Goal: Navigation & Orientation: Find specific page/section

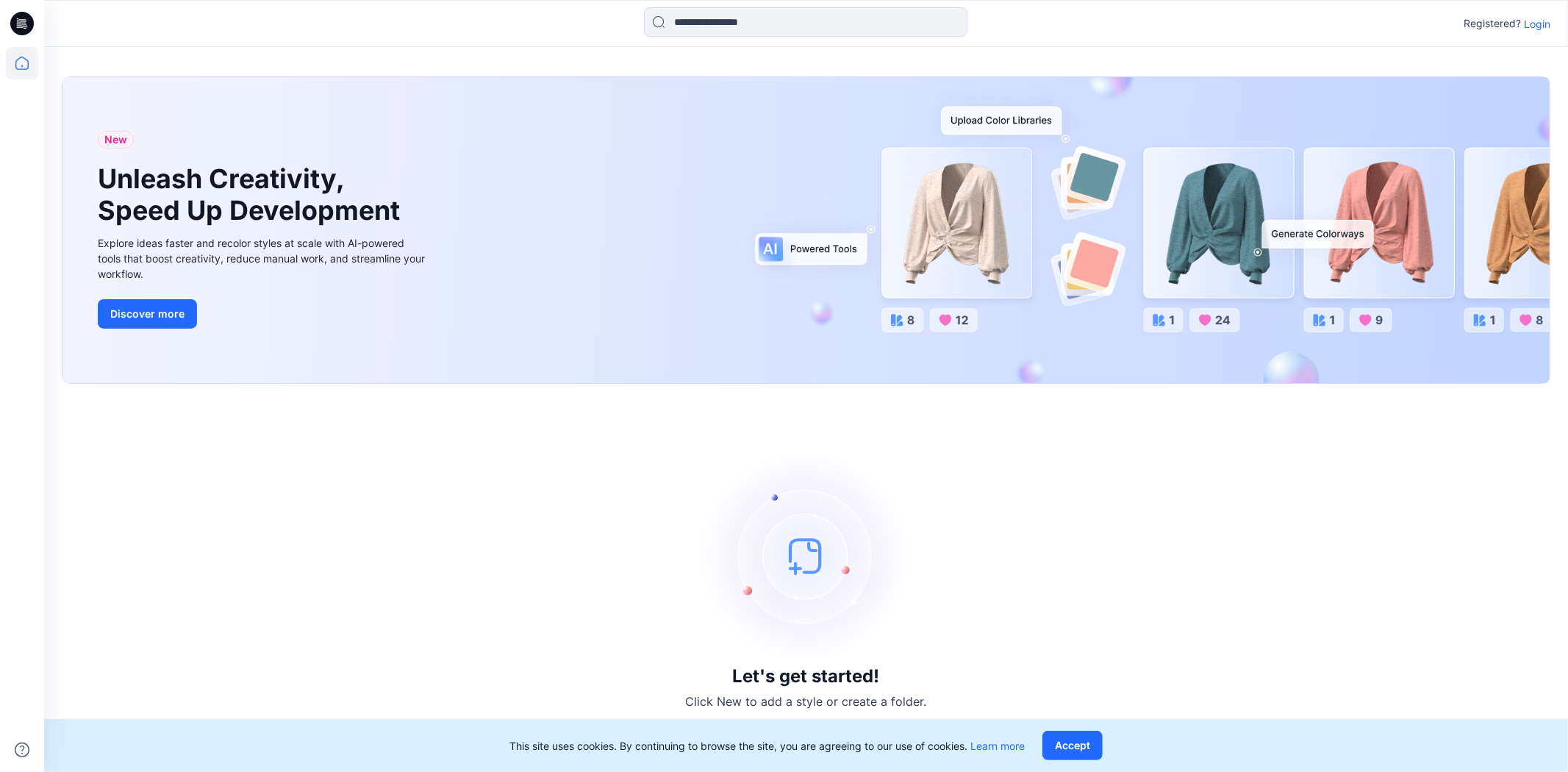
click at [1538, 24] on p "Login" at bounding box center [1537, 24] width 27 height 16
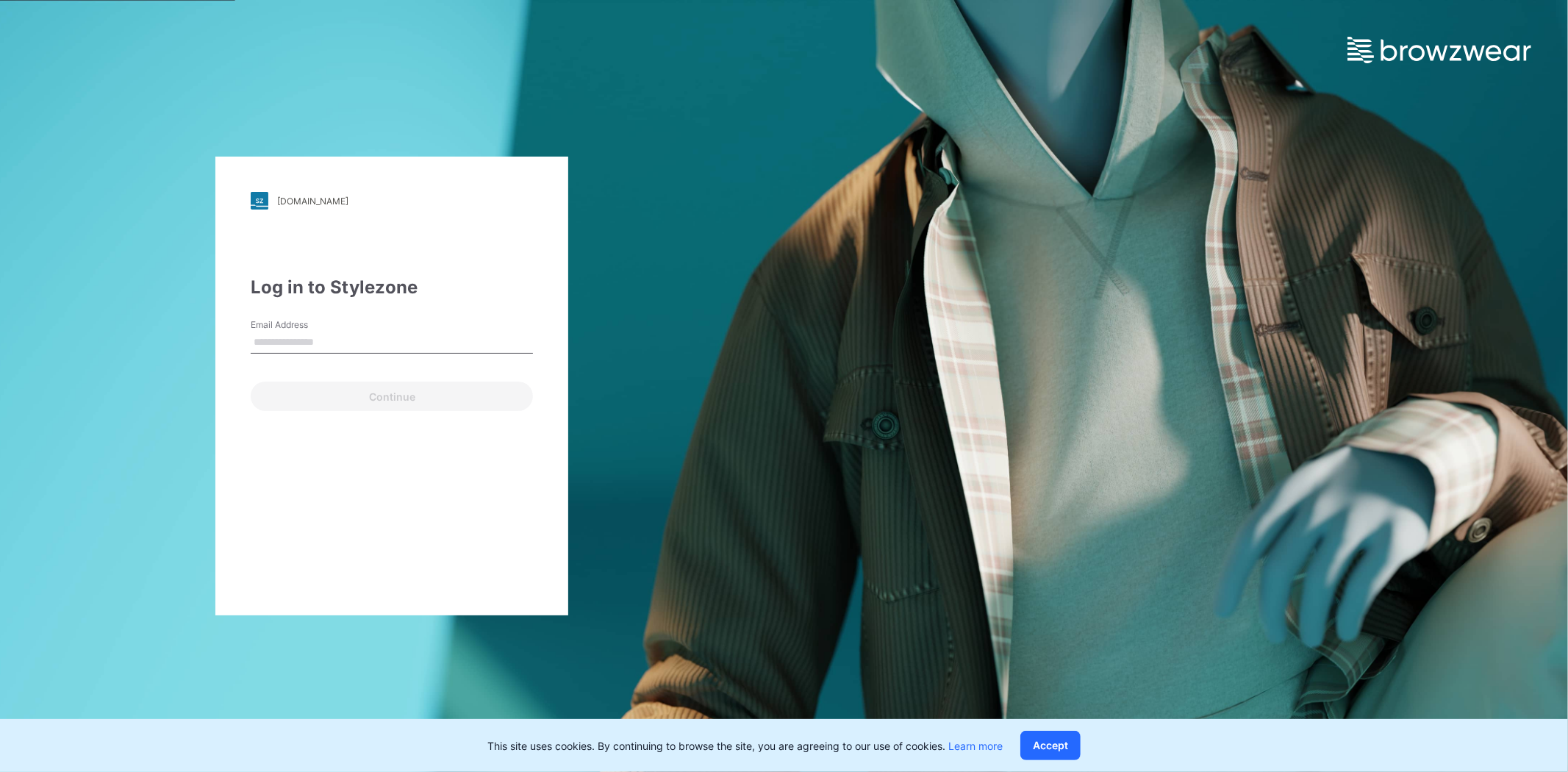
type input "**********"
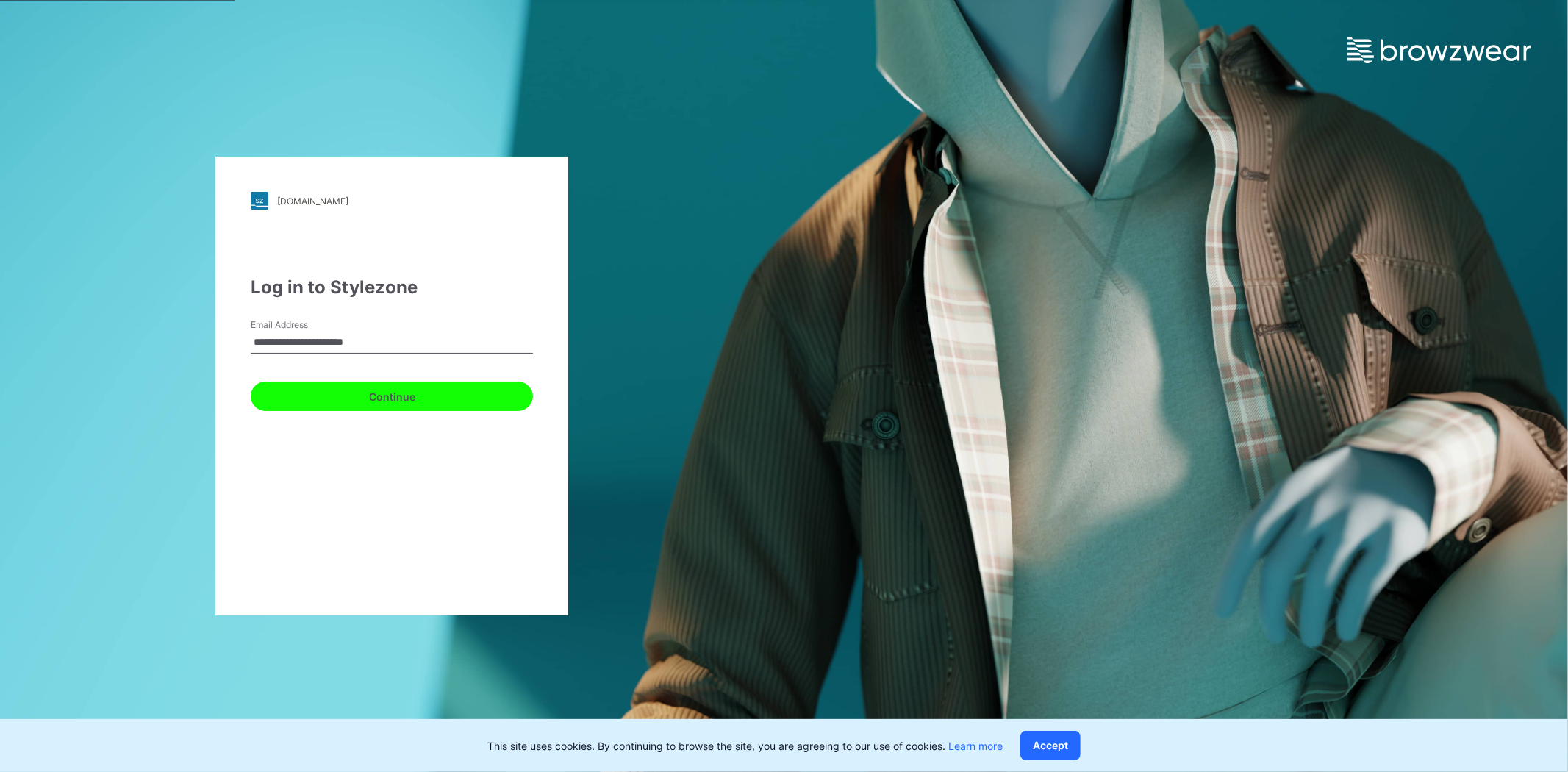
click at [447, 395] on button "Continue" at bounding box center [392, 396] width 282 height 30
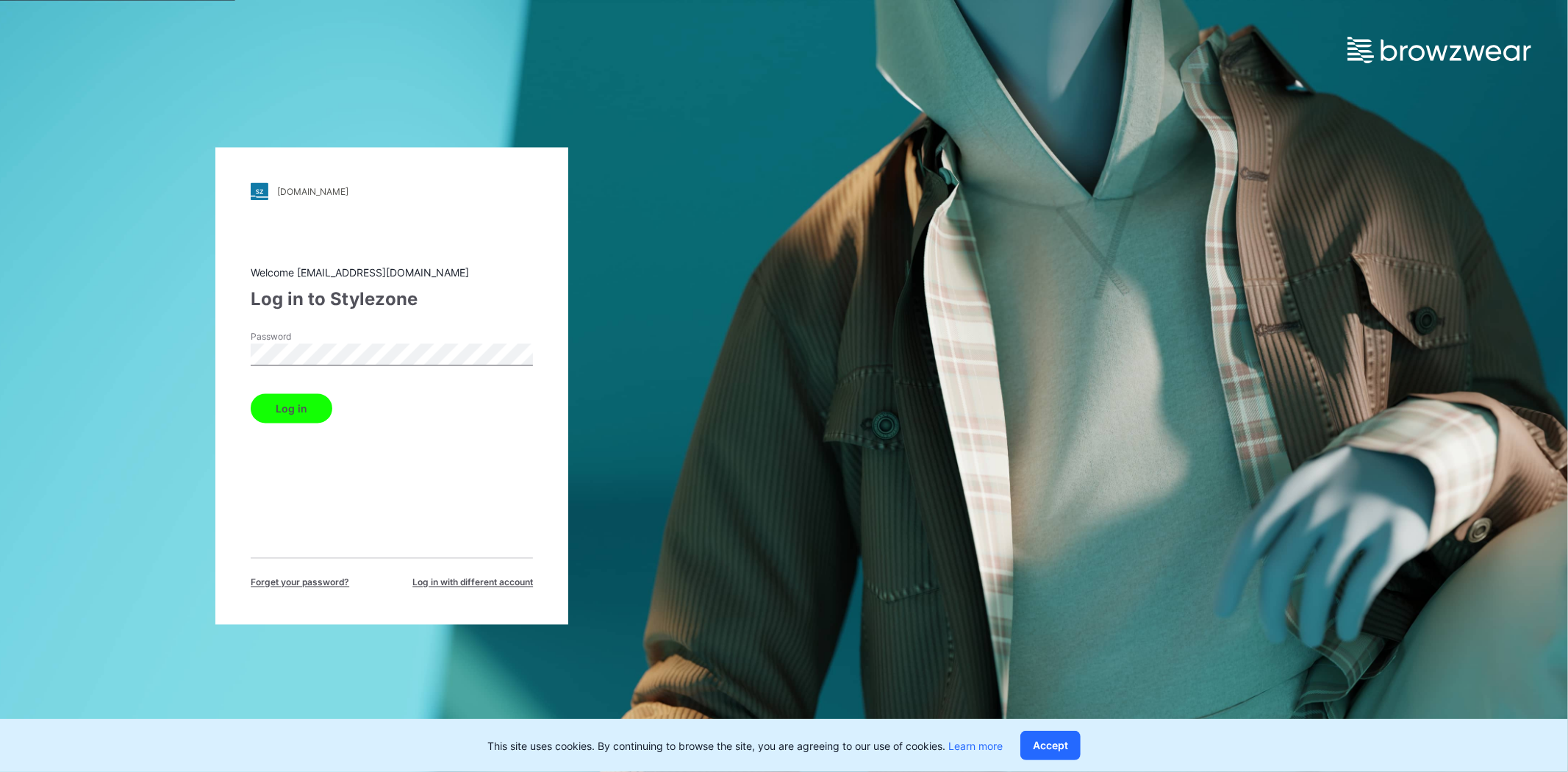
click at [294, 400] on button "Log in" at bounding box center [291, 409] width 81 height 30
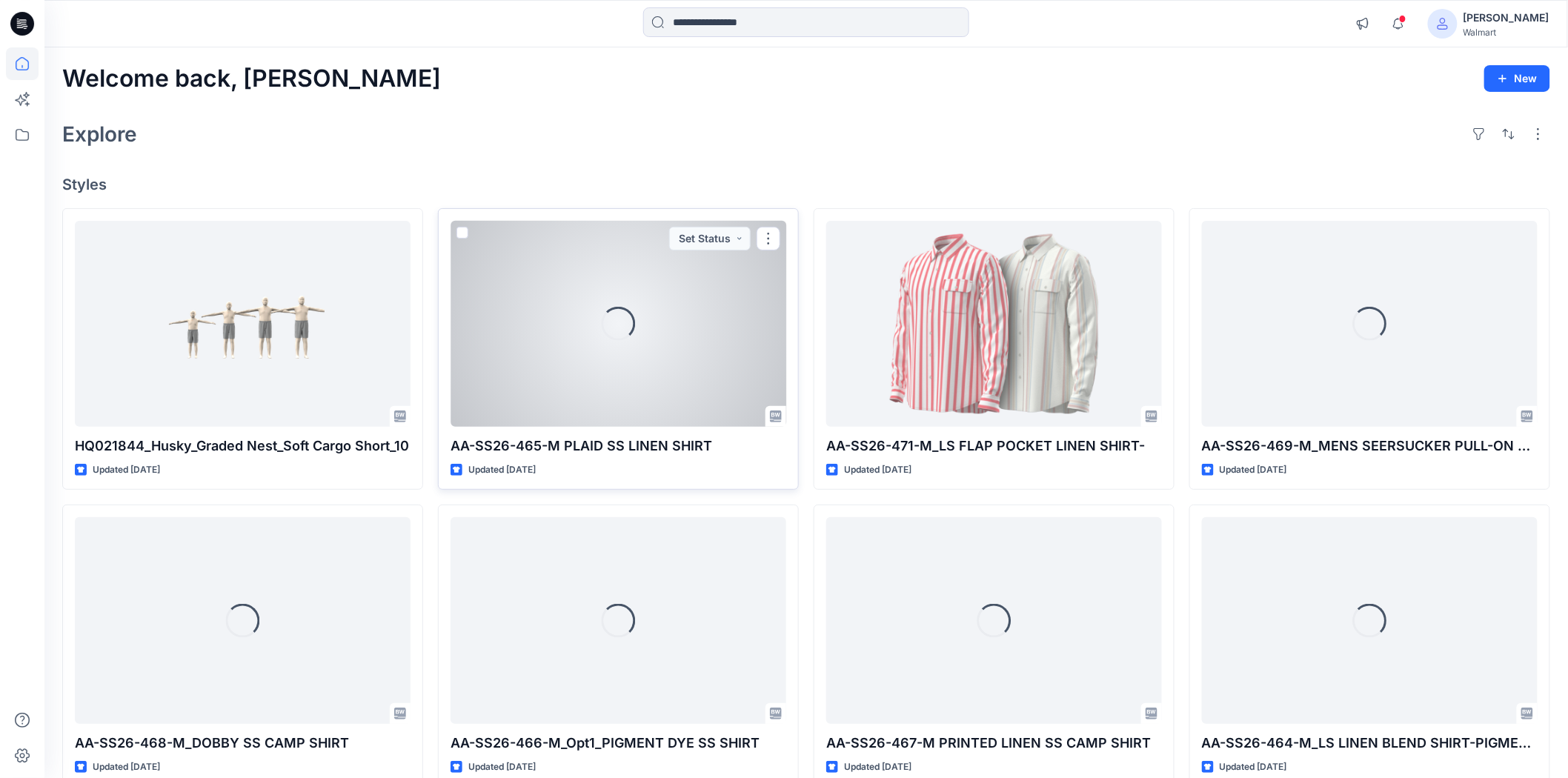
scroll to position [164, 0]
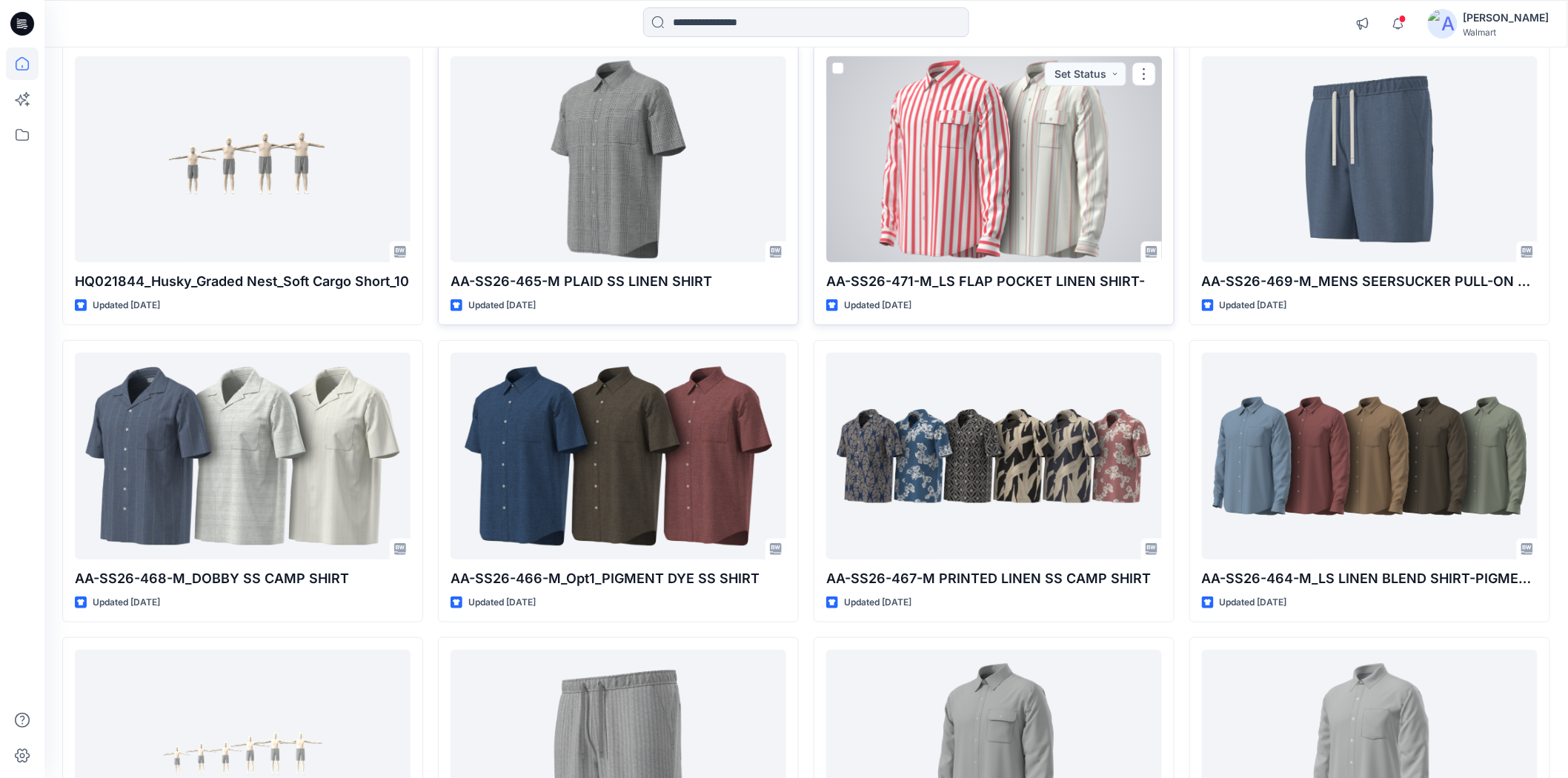
click at [1068, 183] on div at bounding box center [994, 159] width 336 height 206
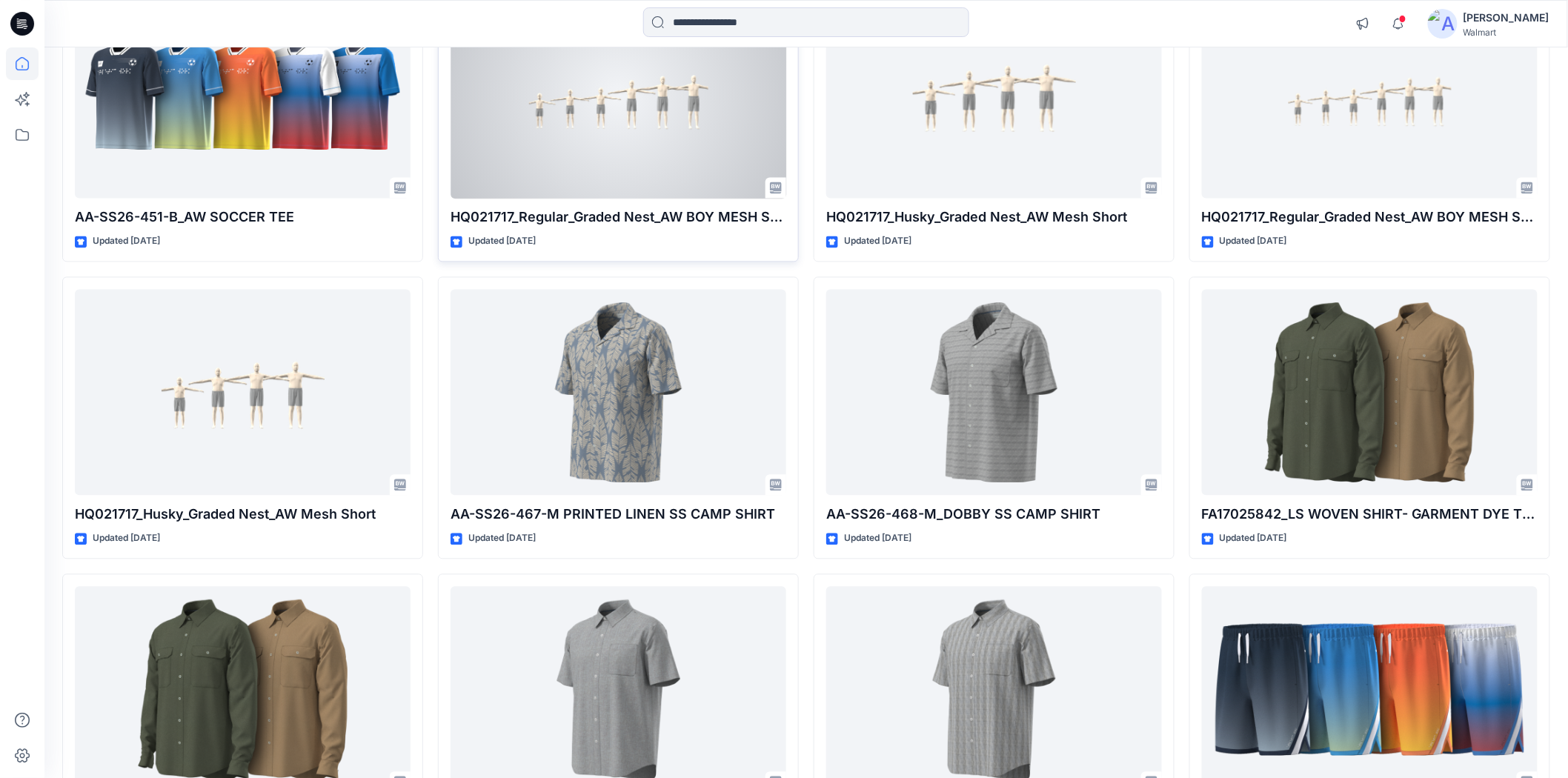
scroll to position [1201, 0]
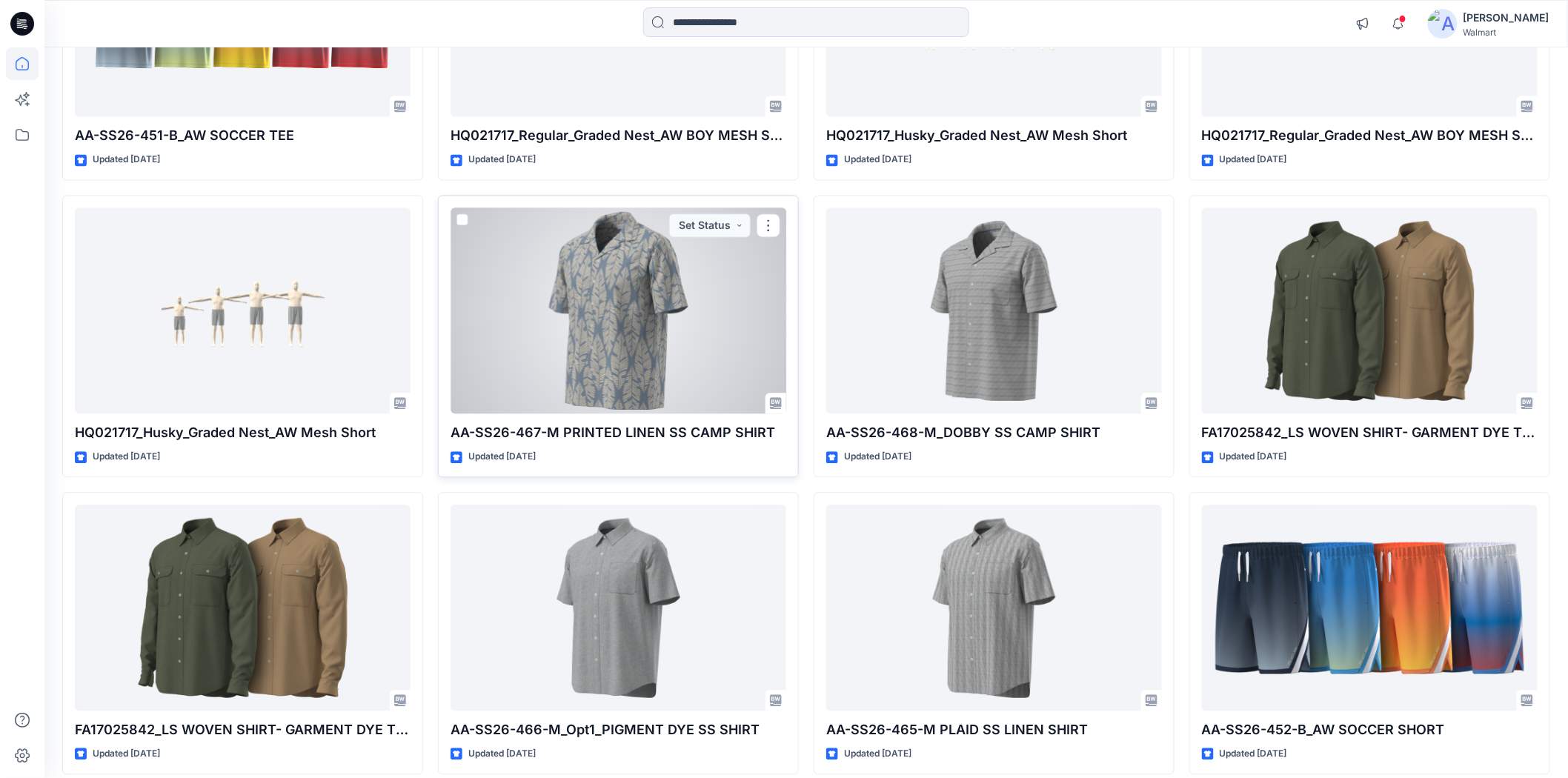
click at [605, 337] on div at bounding box center [618, 310] width 336 height 206
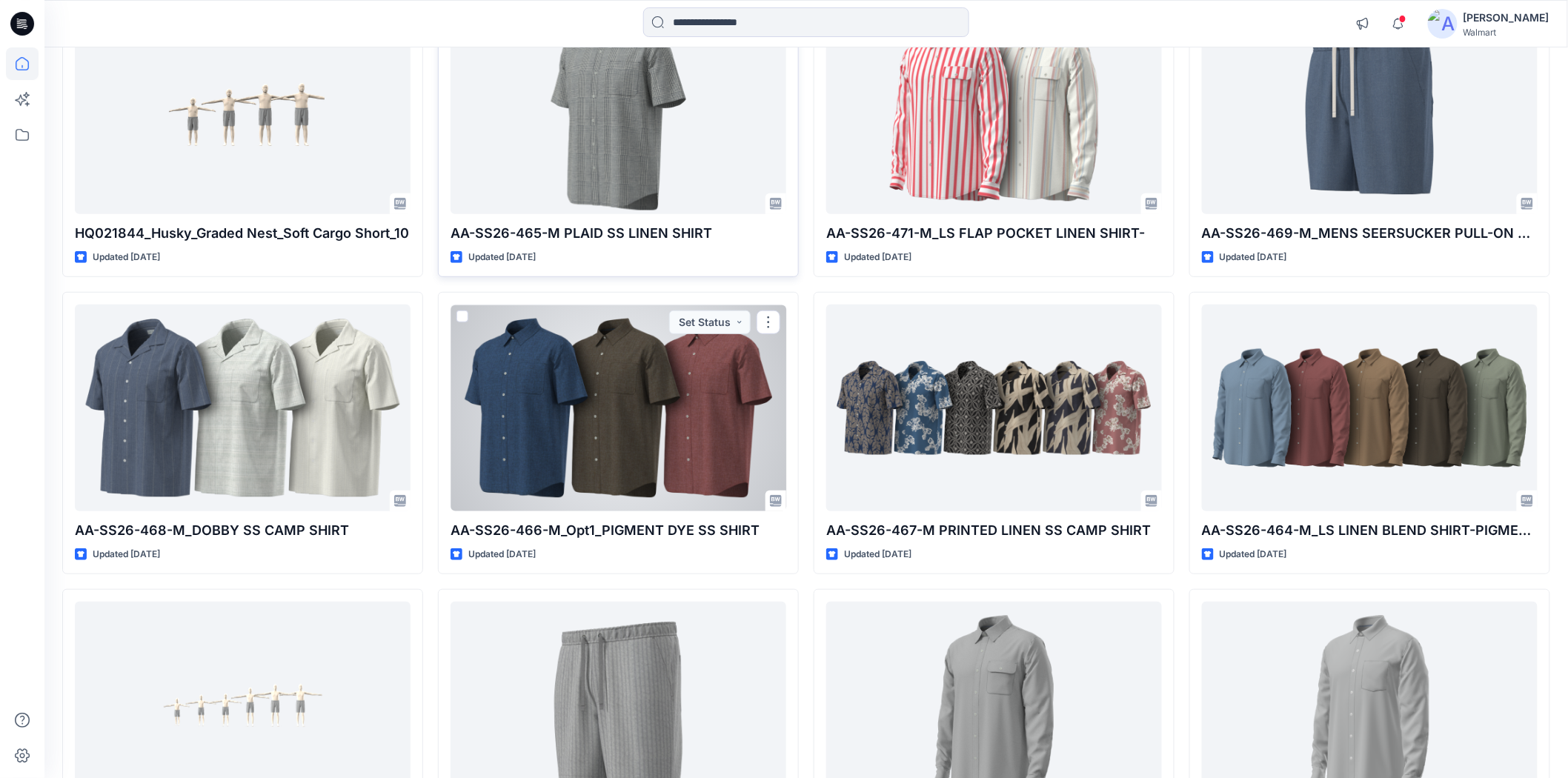
scroll to position [130, 0]
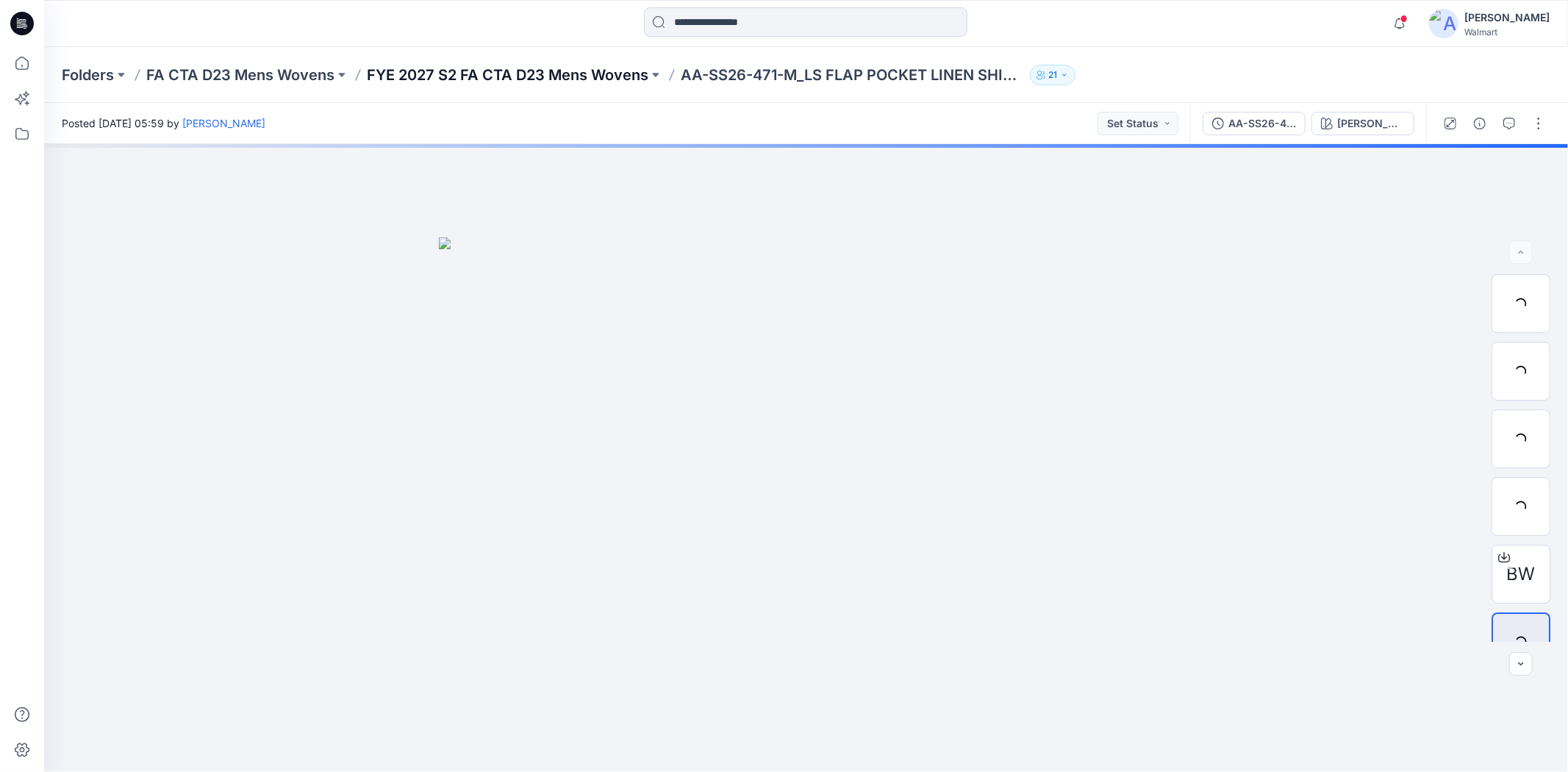
click at [555, 65] on p "FYE 2027 S2 FA CTA D23 Mens Wovens" at bounding box center [508, 75] width 282 height 20
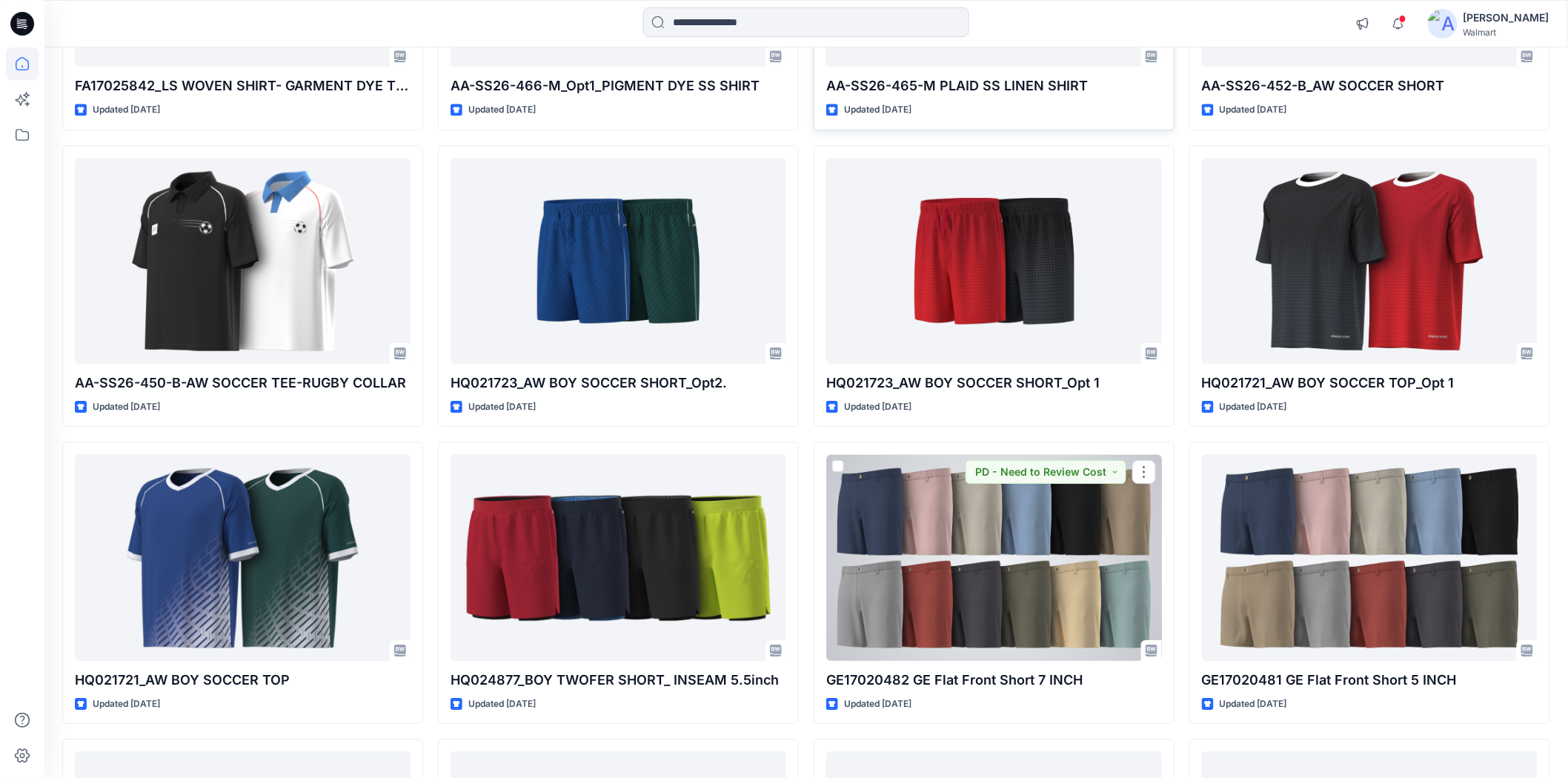
scroll to position [1926, 0]
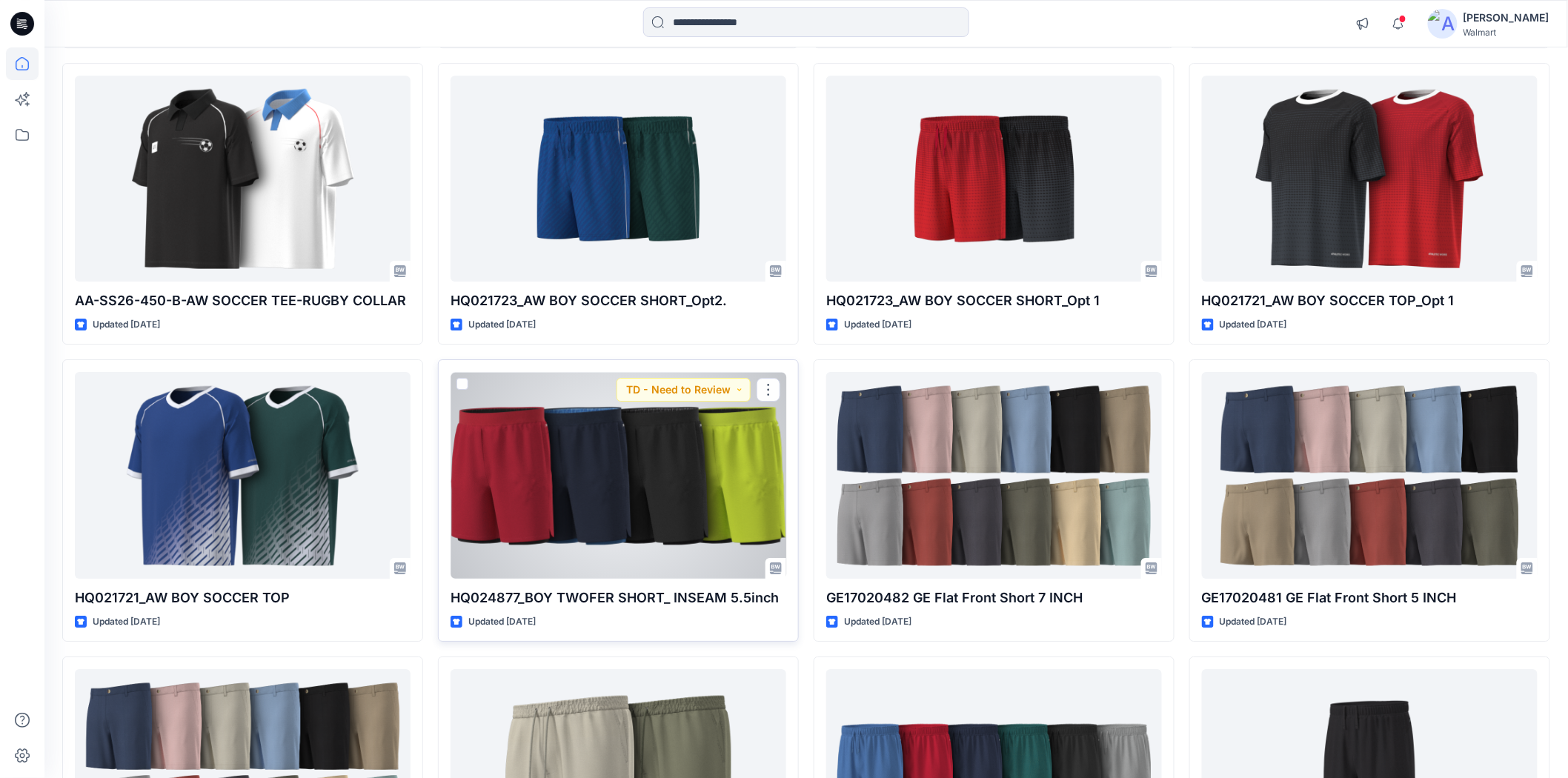
click at [631, 491] on div at bounding box center [618, 474] width 336 height 206
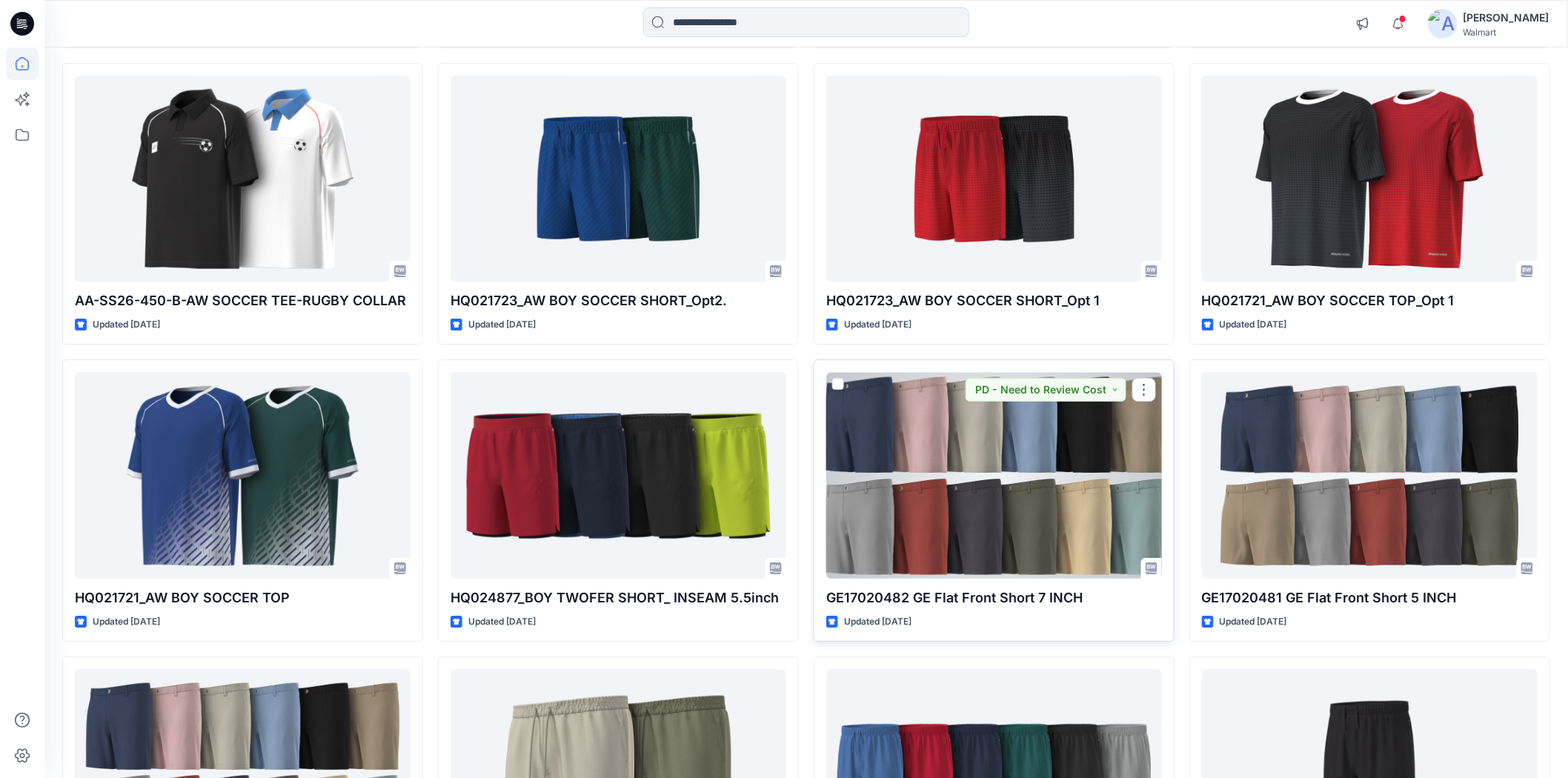
click at [895, 502] on div at bounding box center [994, 474] width 336 height 206
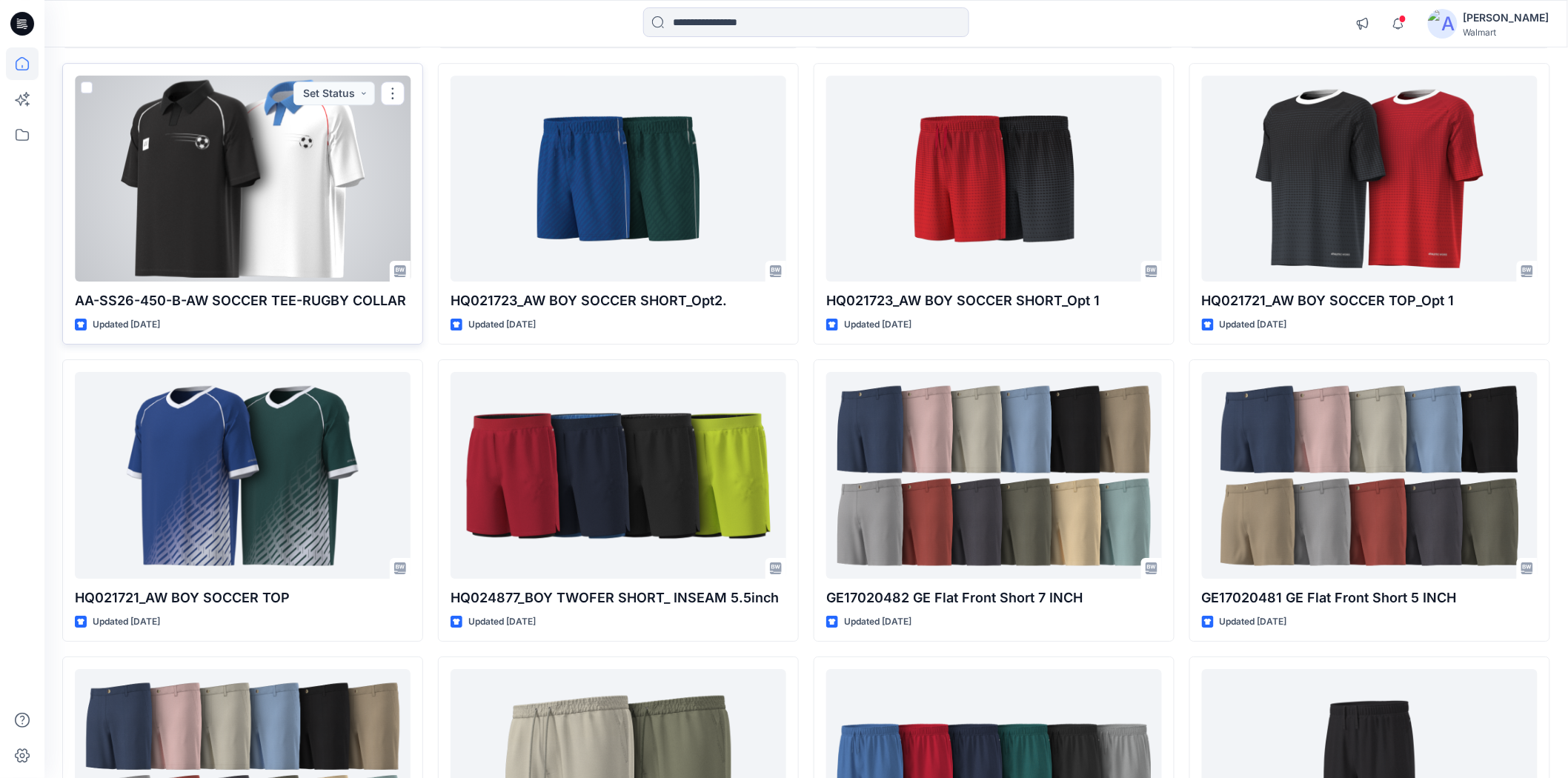
click at [287, 220] on div at bounding box center [242, 178] width 336 height 206
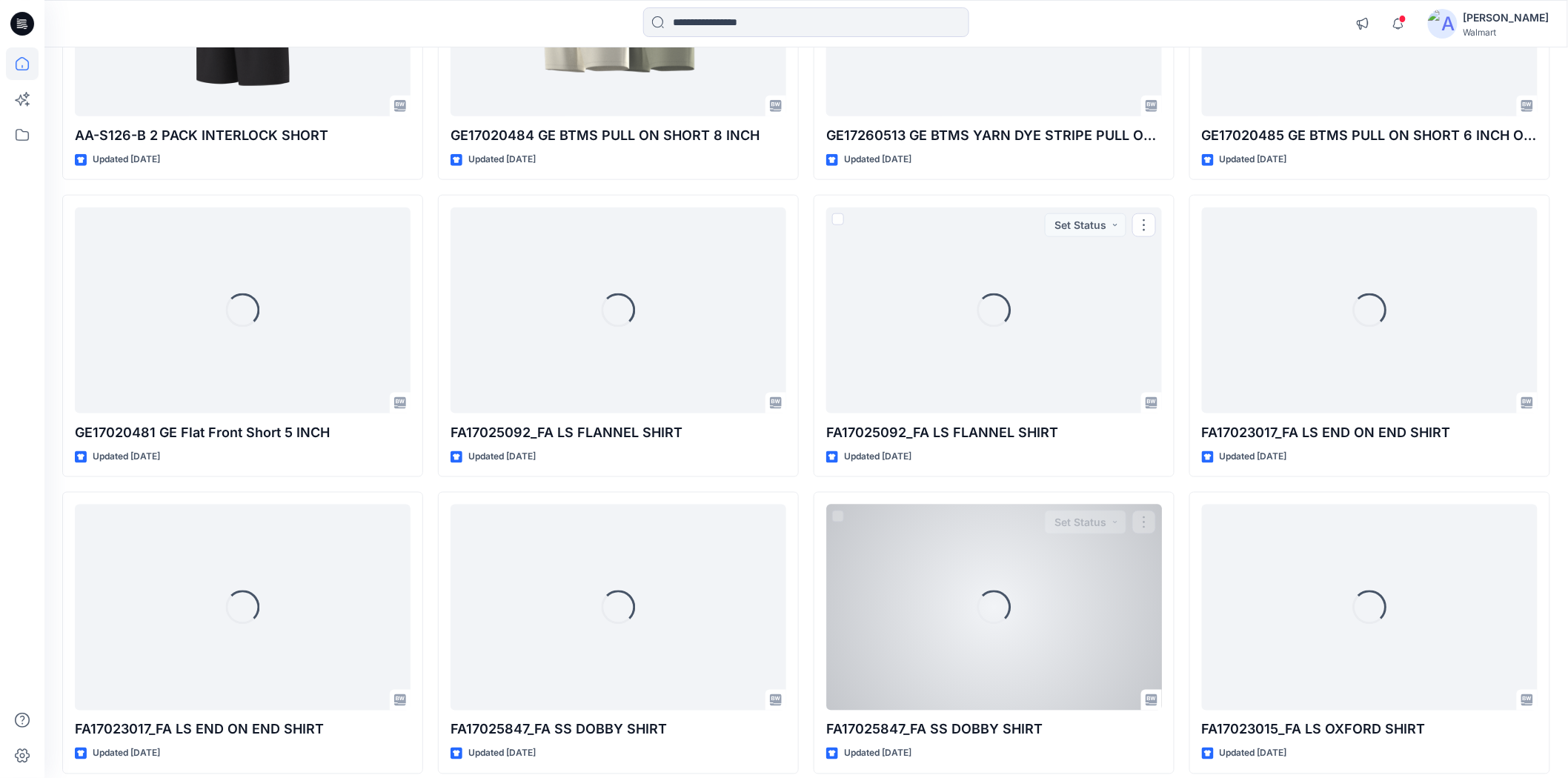
scroll to position [3050, 0]
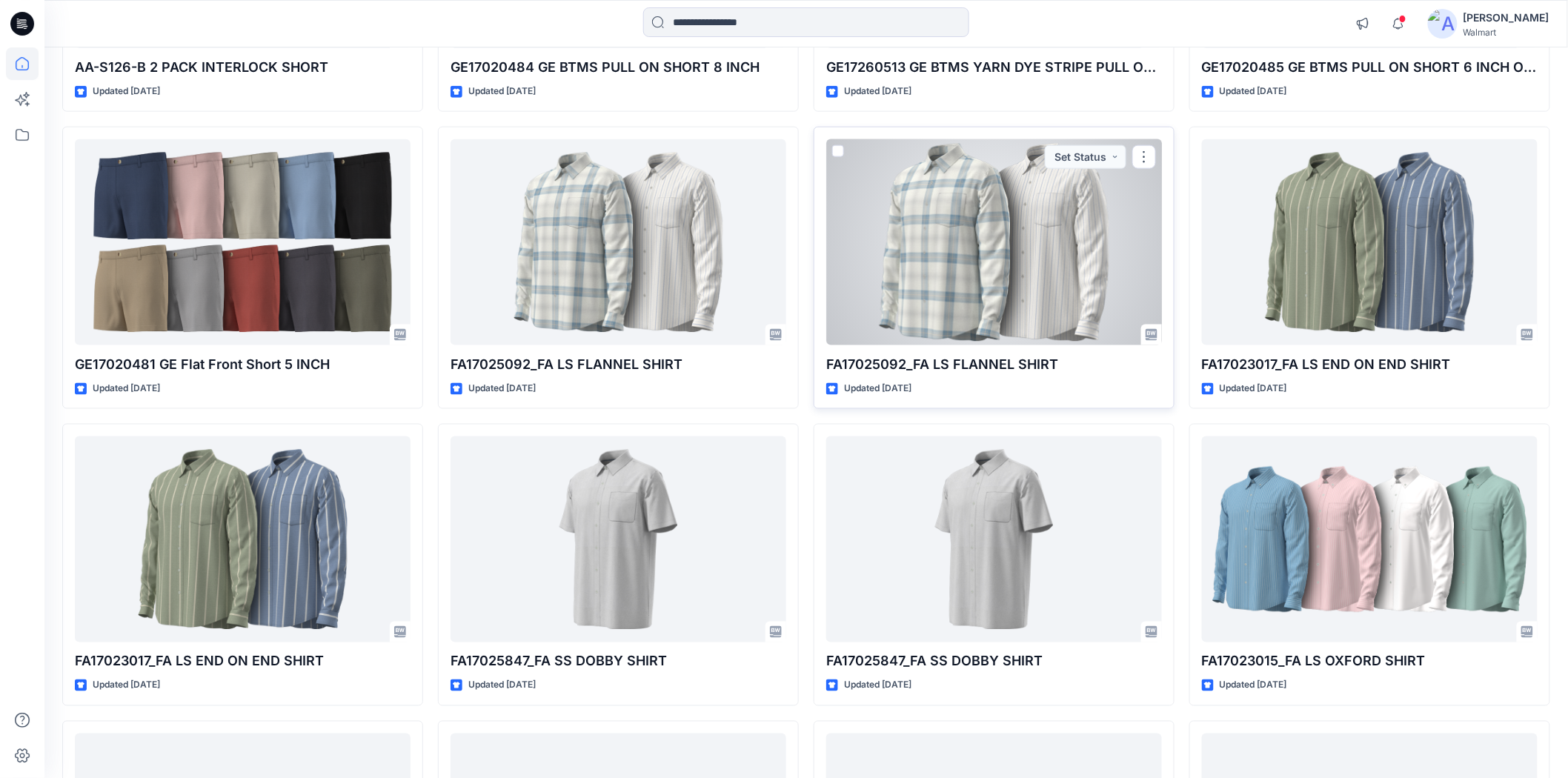
click at [1071, 287] on div at bounding box center [994, 241] width 336 height 206
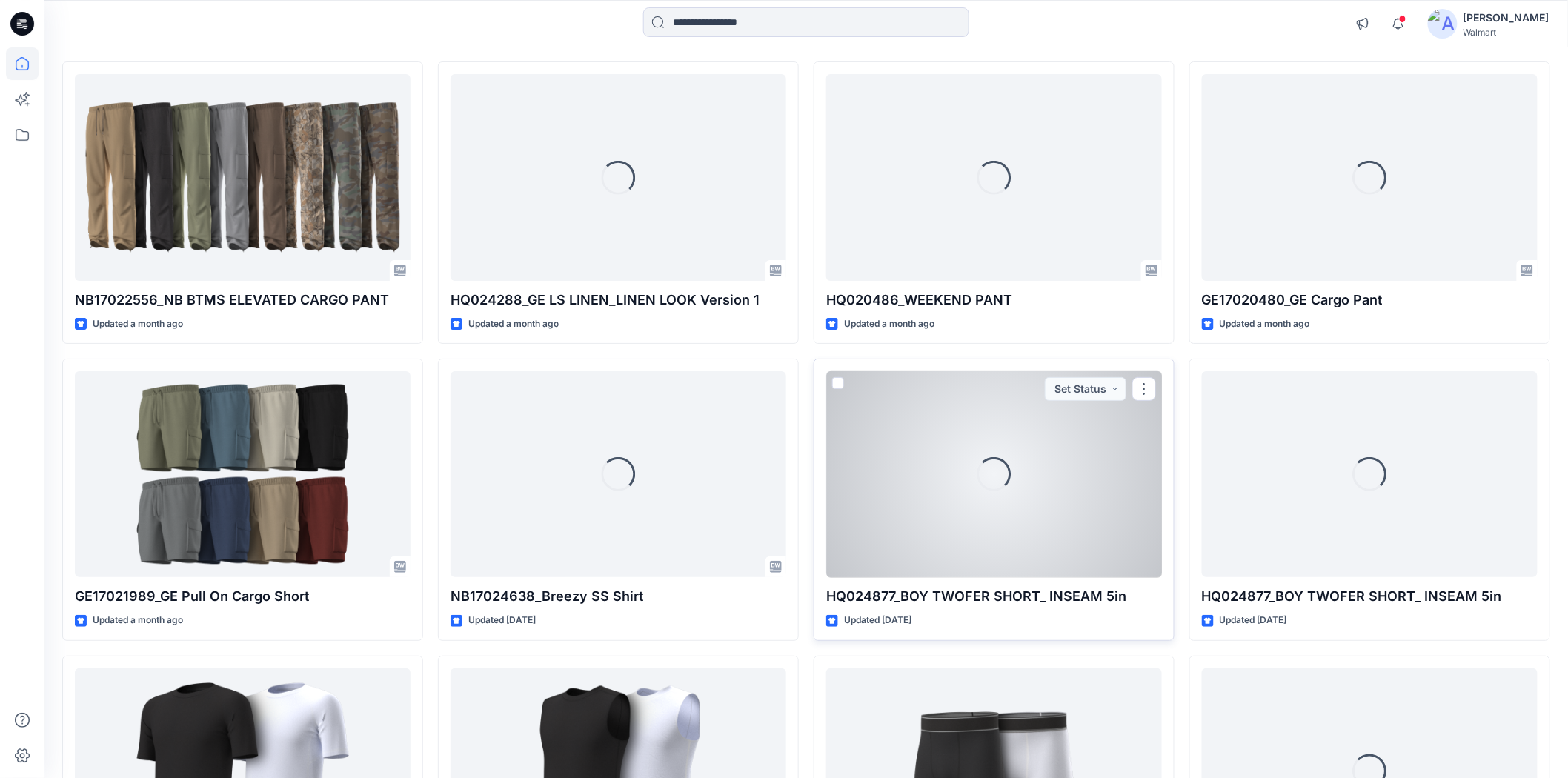
scroll to position [4764, 0]
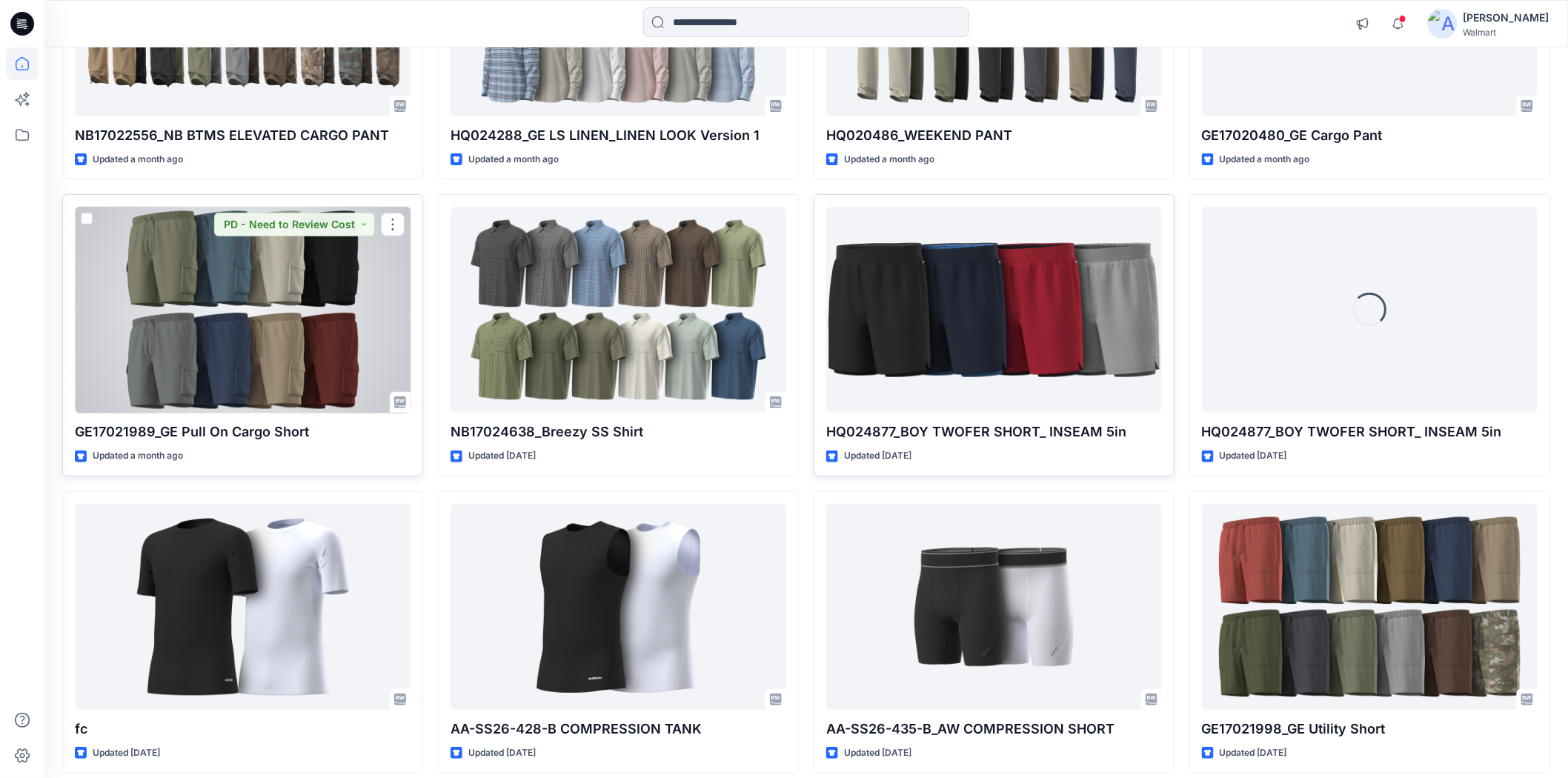
click at [279, 297] on div at bounding box center [242, 309] width 336 height 206
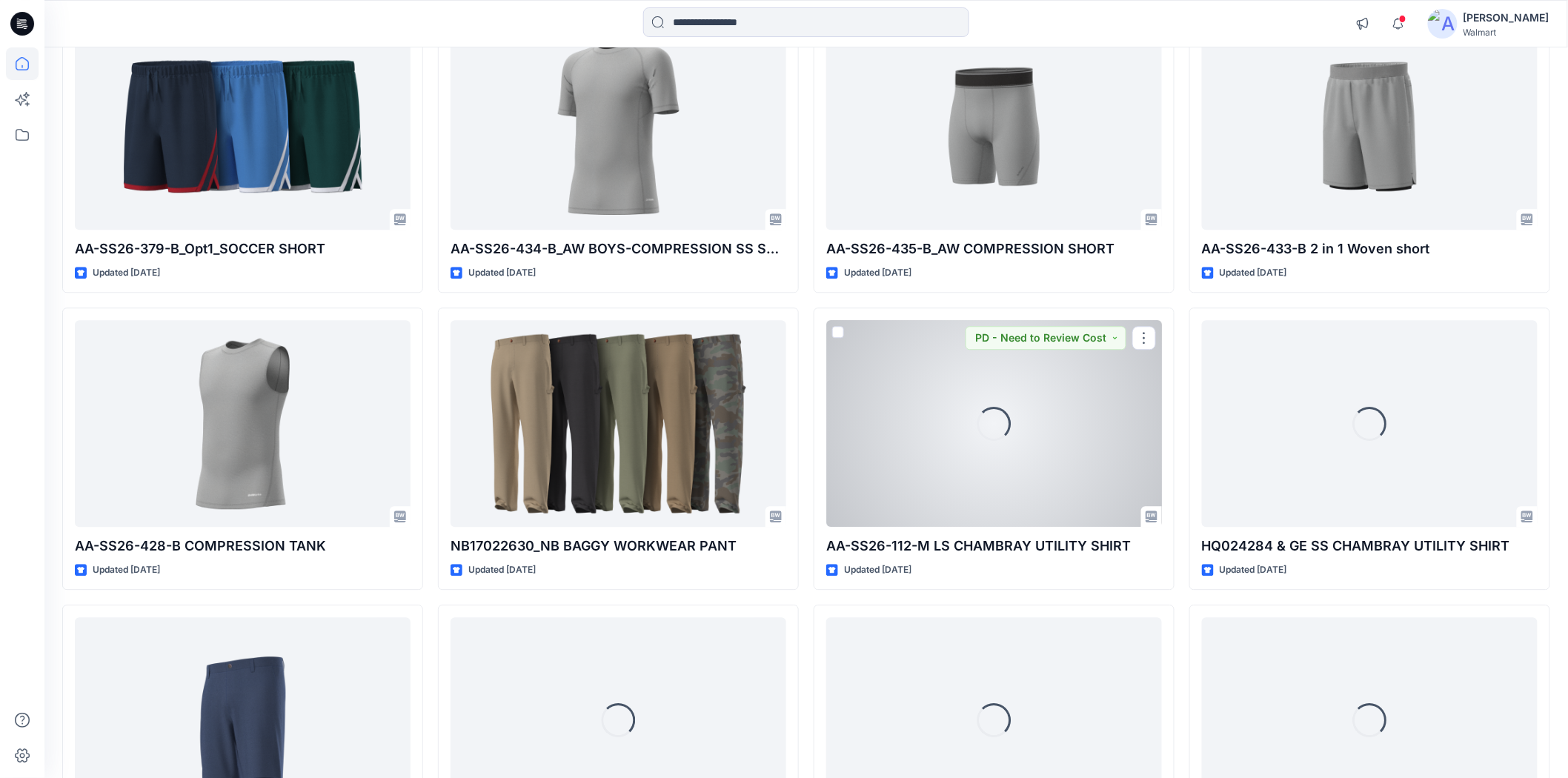
scroll to position [6299, 0]
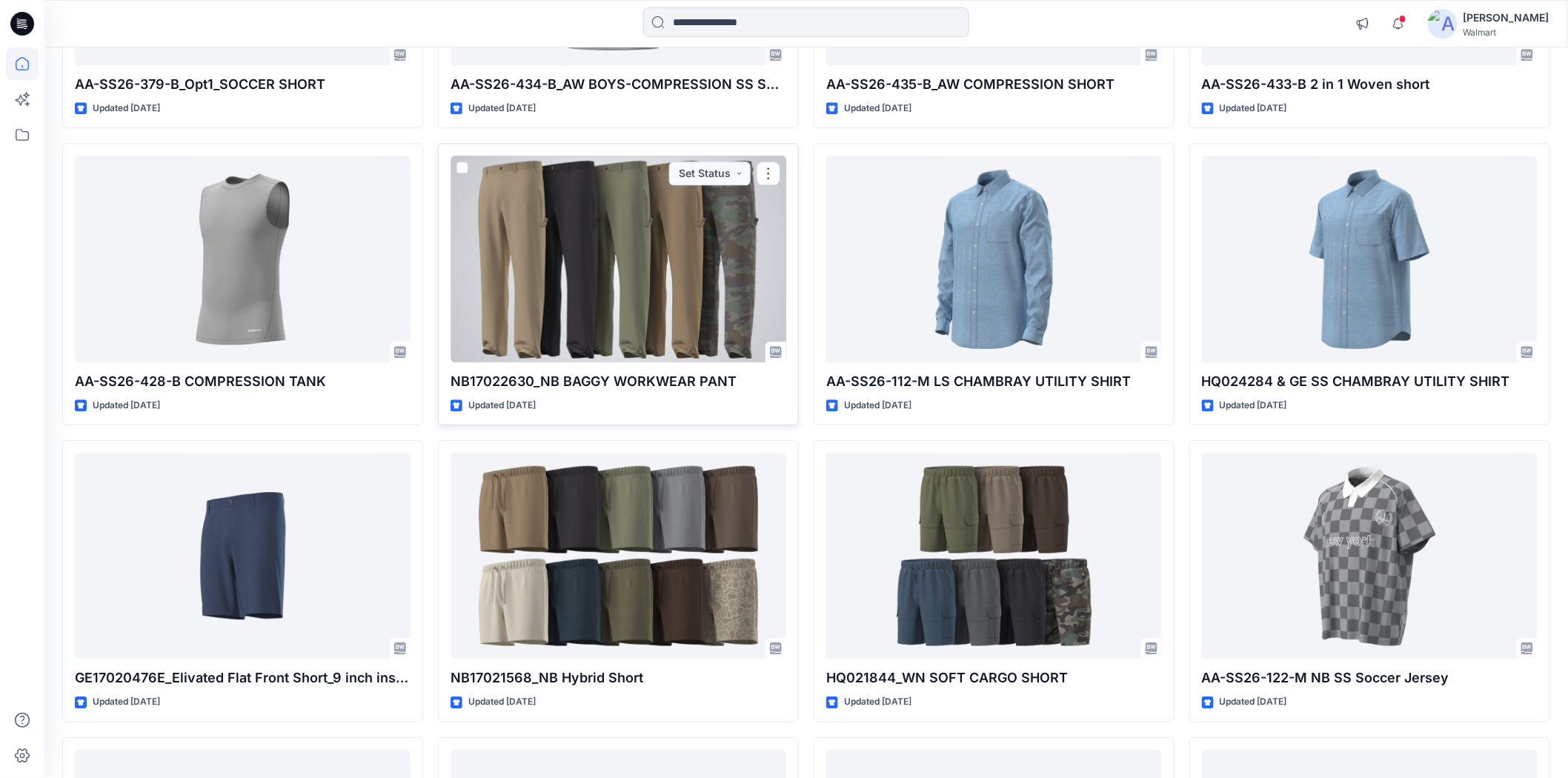
click at [674, 324] on div at bounding box center [618, 258] width 336 height 206
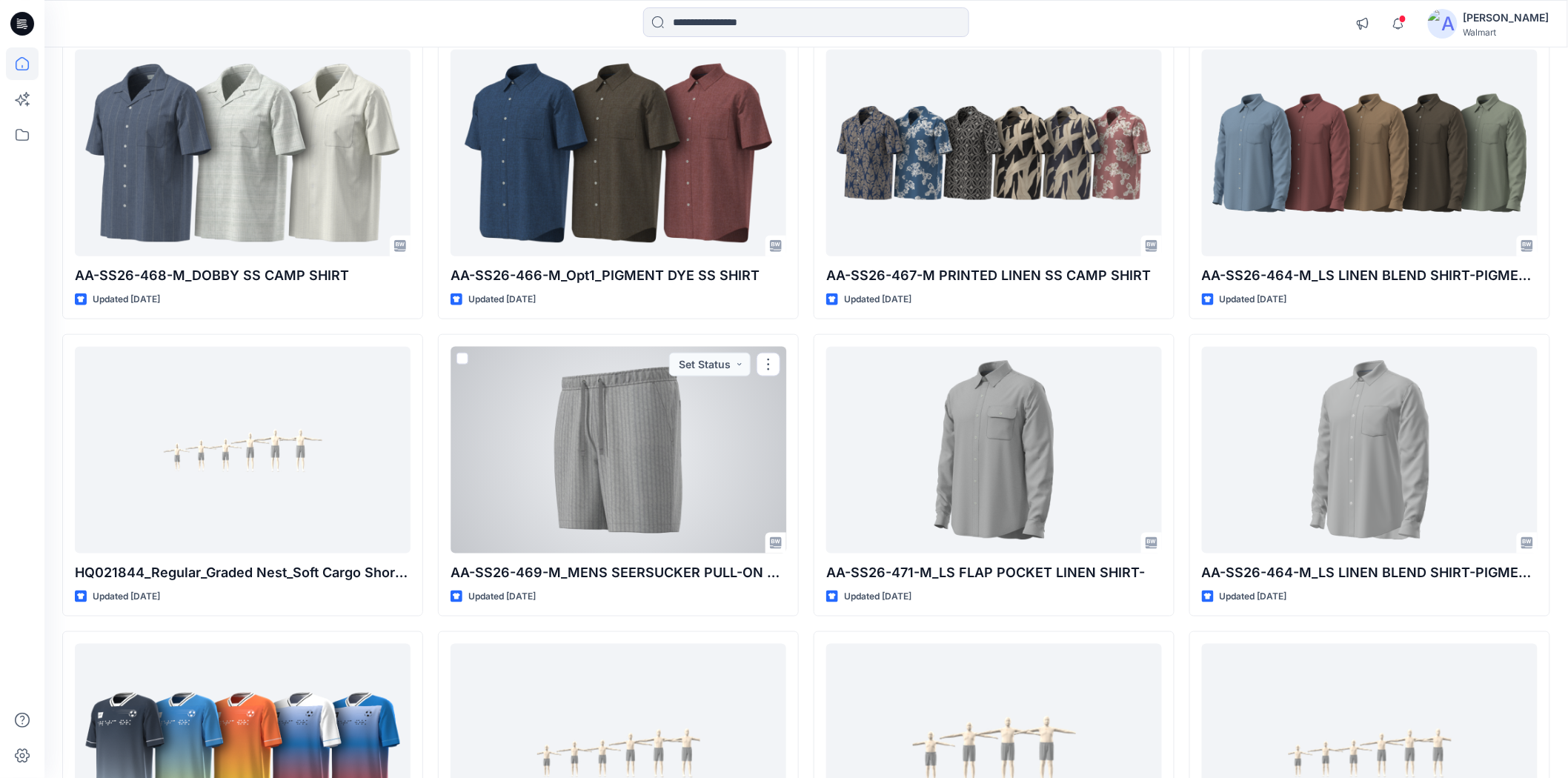
scroll to position [632, 0]
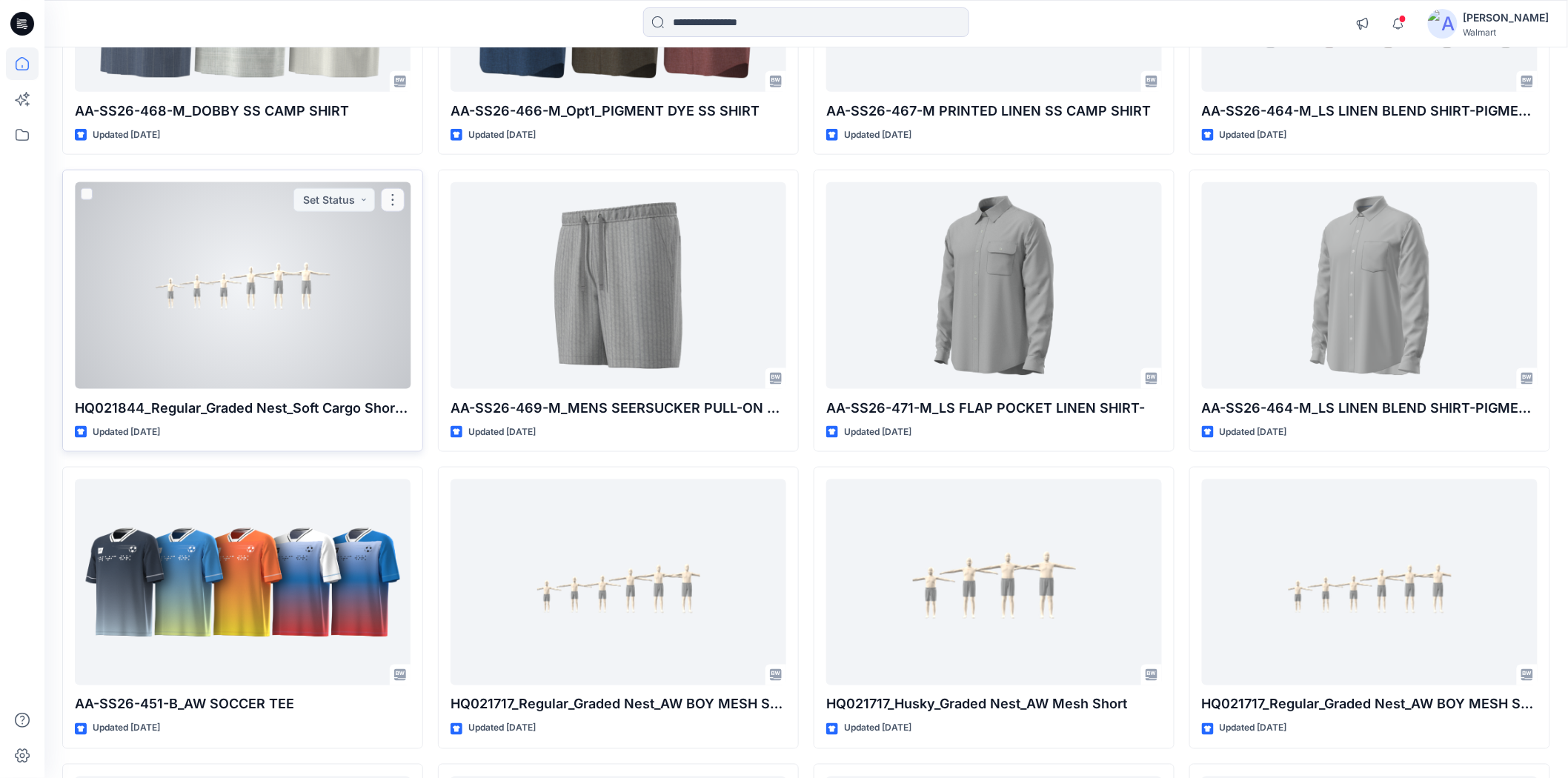
click at [225, 331] on div at bounding box center [242, 285] width 336 height 206
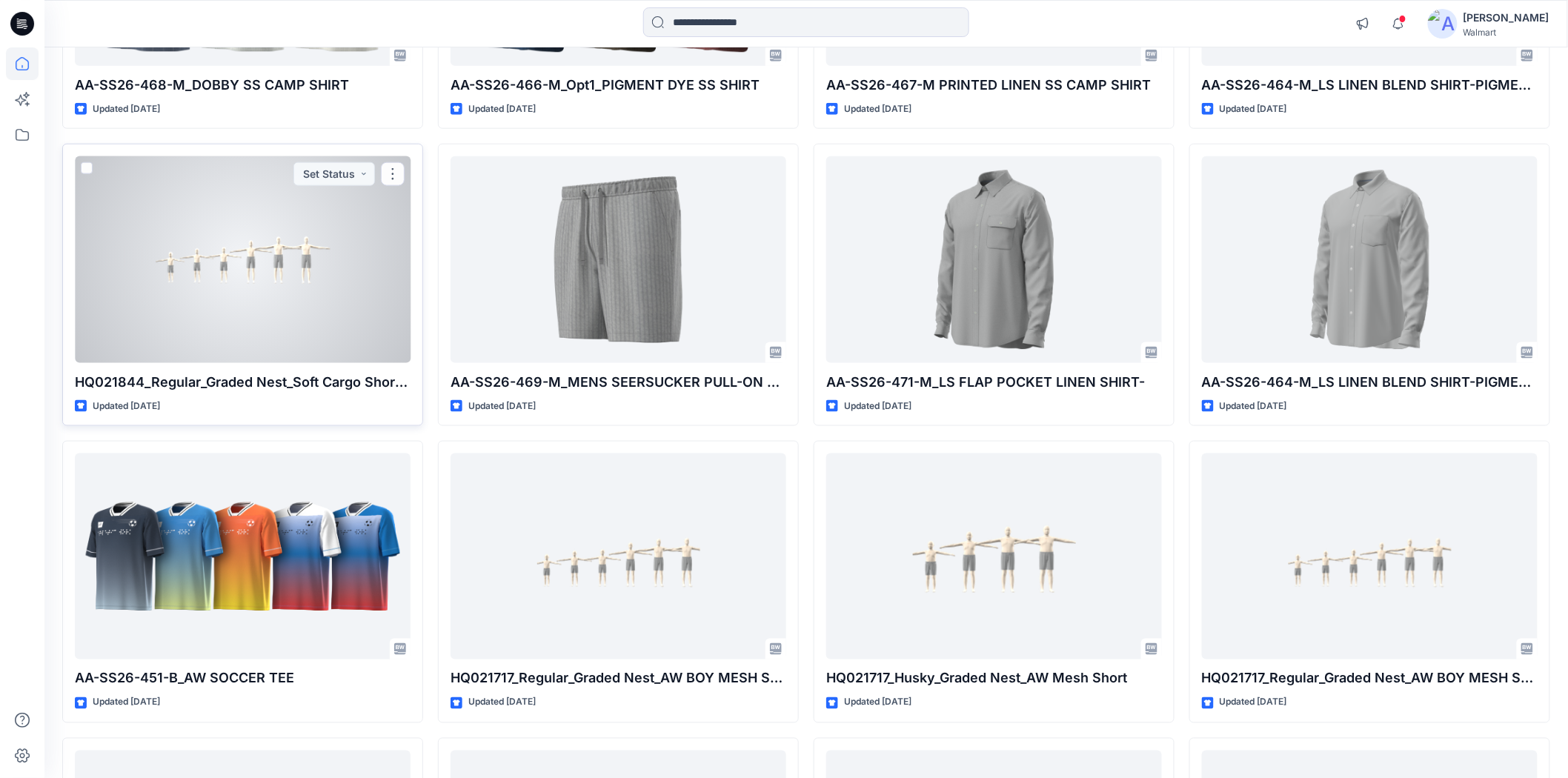
scroll to position [741, 0]
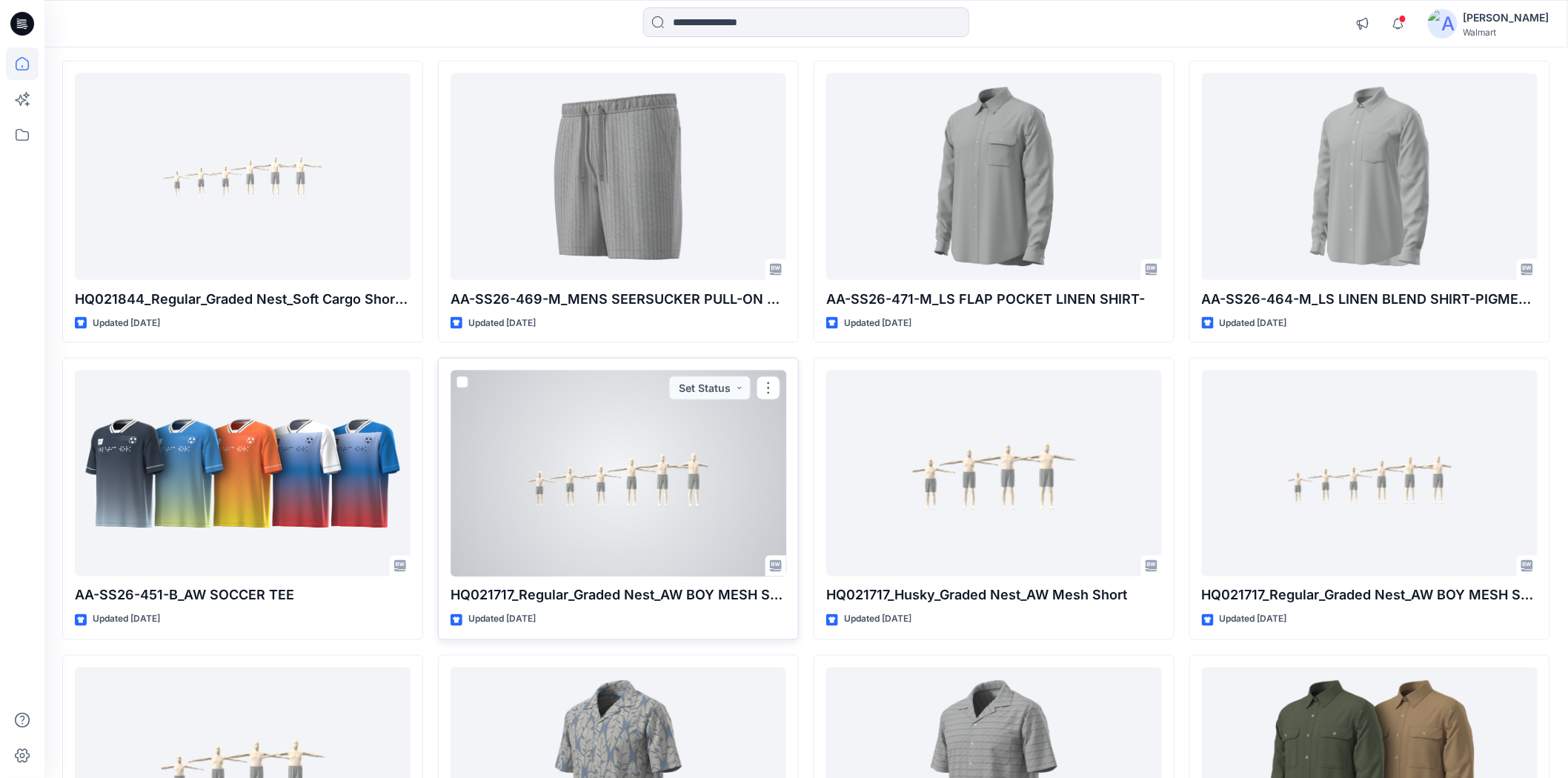
click at [609, 500] on div at bounding box center [618, 473] width 336 height 206
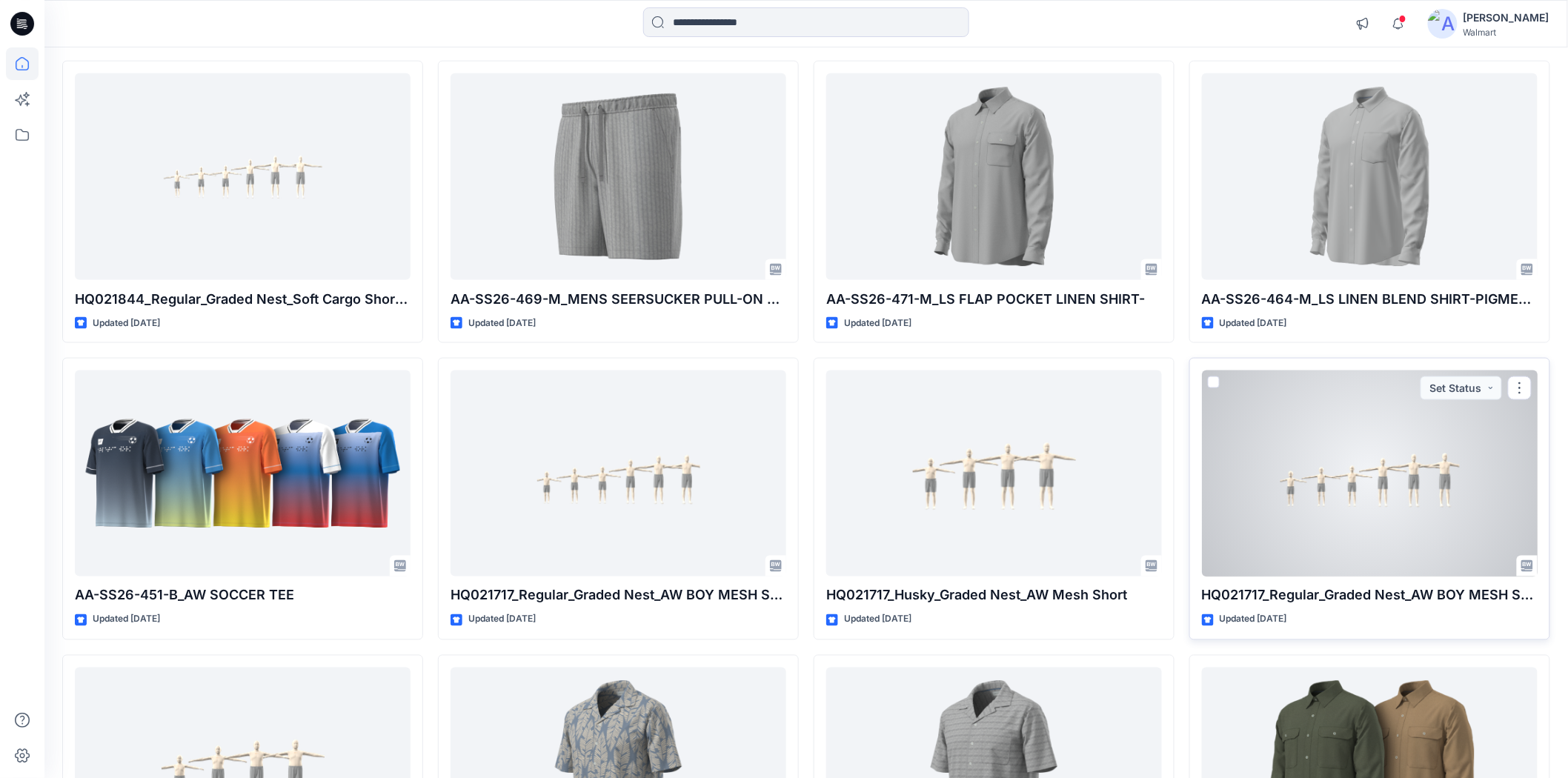
click at [1375, 536] on div at bounding box center [1370, 473] width 336 height 206
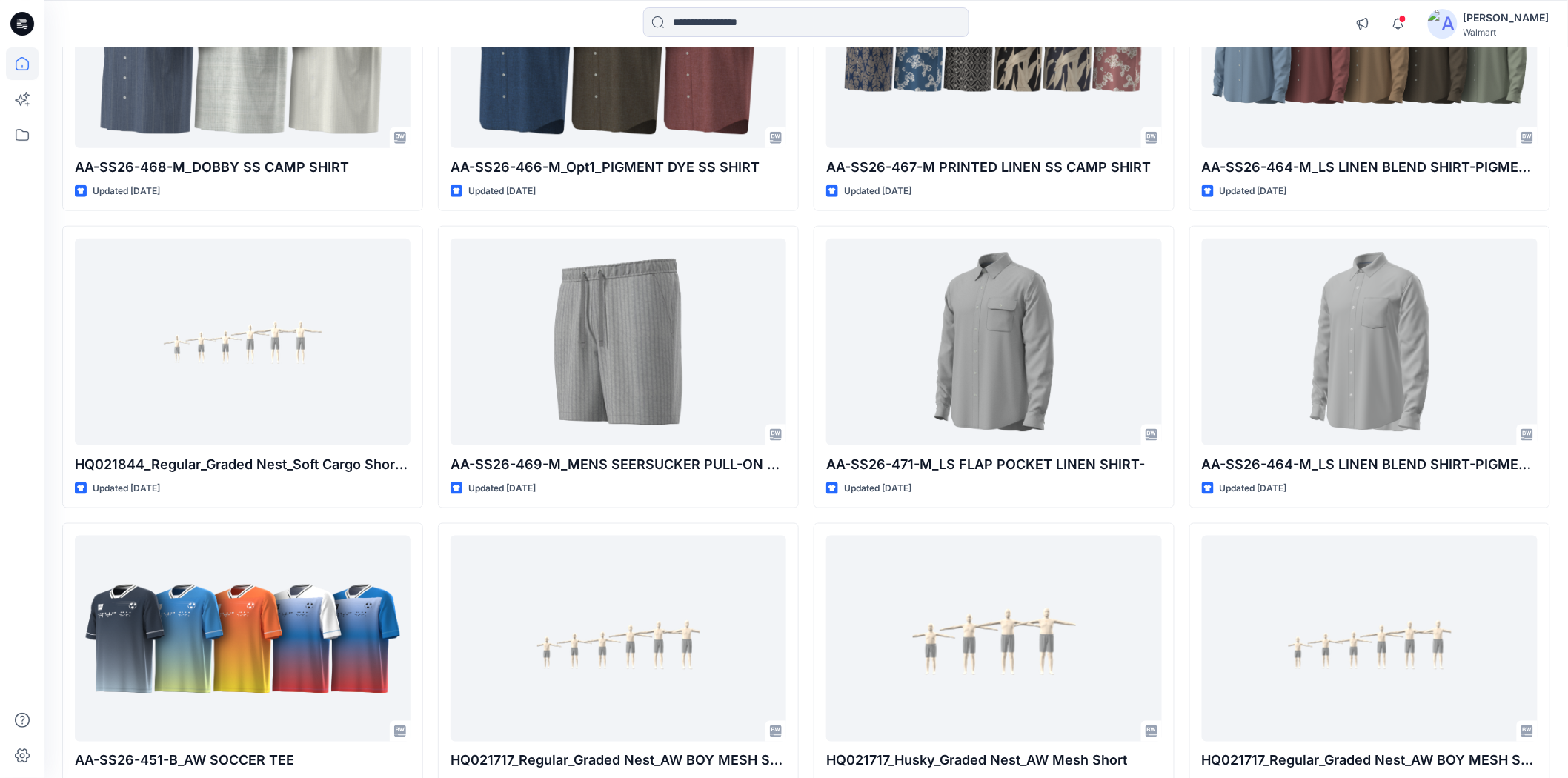
scroll to position [658, 0]
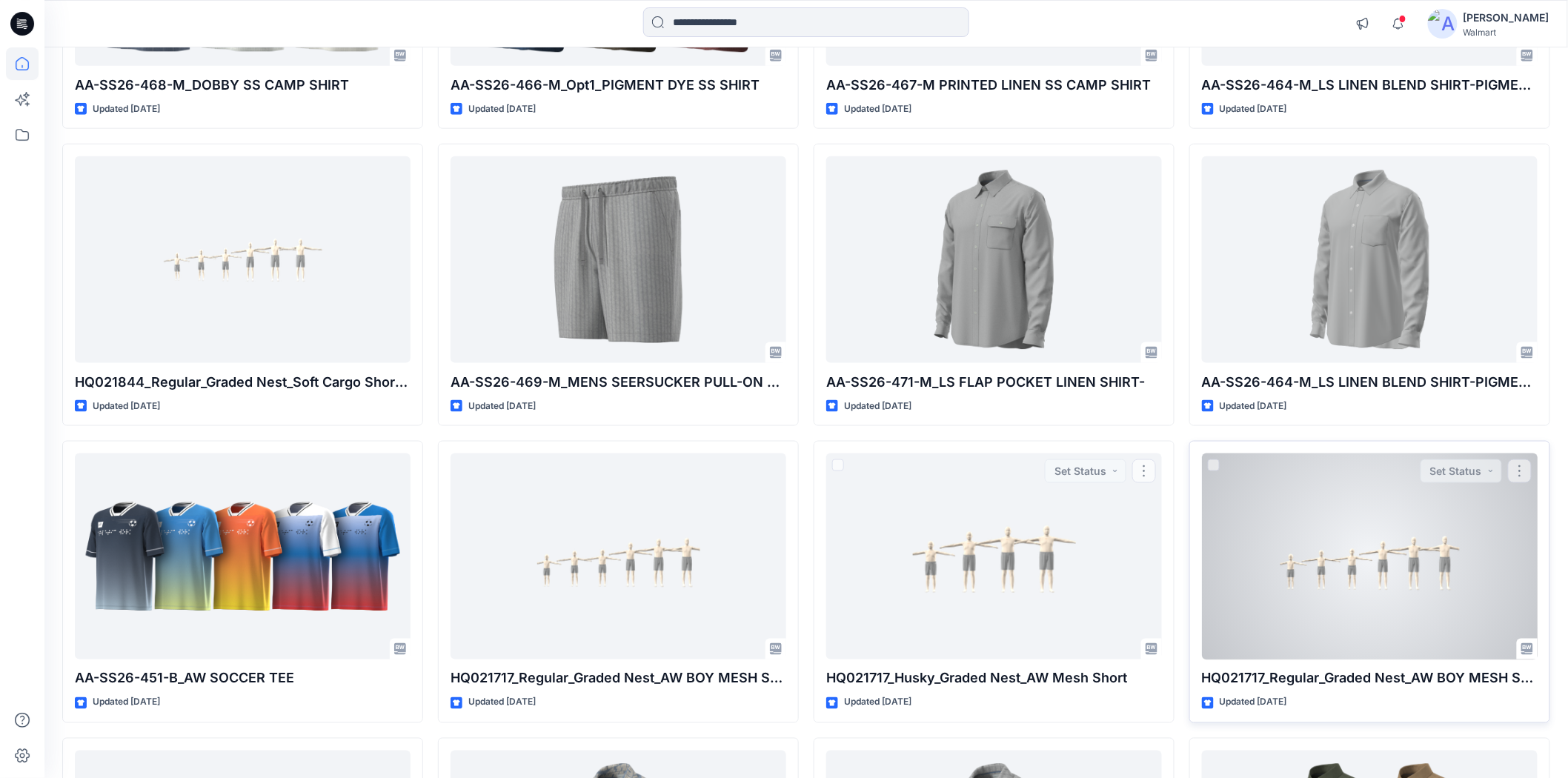
click at [1289, 546] on div at bounding box center [1370, 555] width 336 height 206
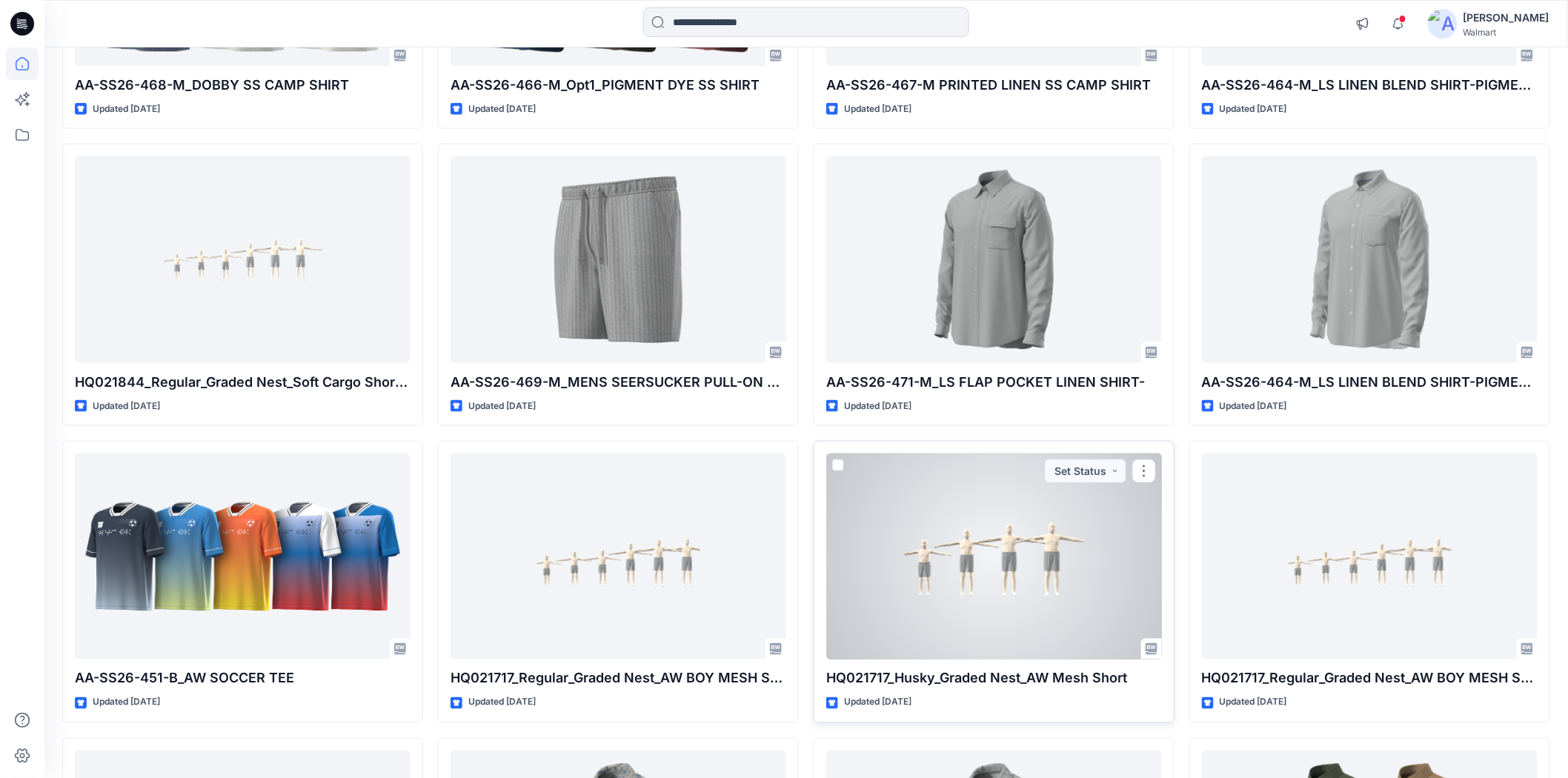
click at [913, 551] on div at bounding box center [994, 555] width 336 height 206
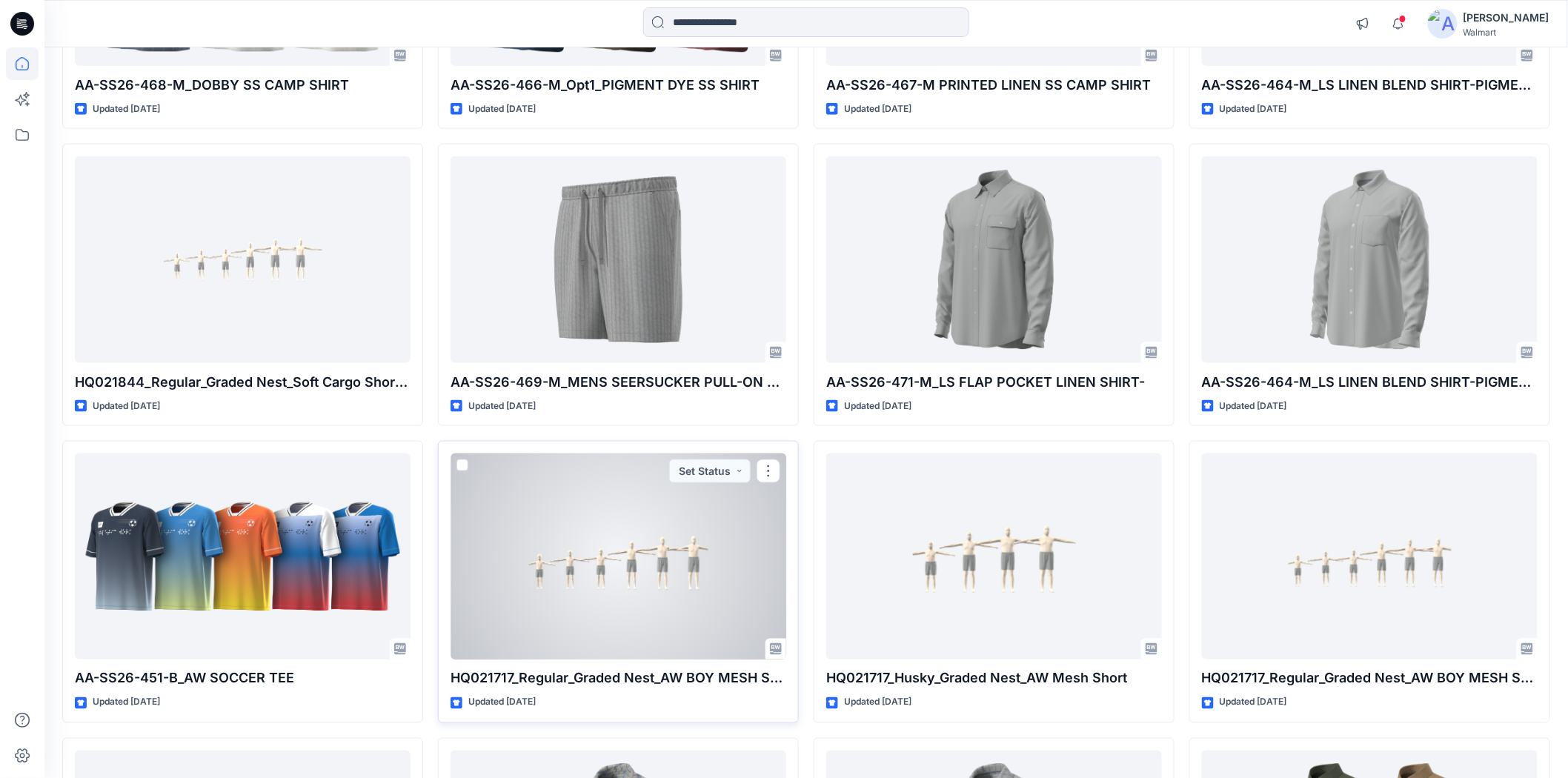
click at [653, 590] on div at bounding box center [618, 555] width 336 height 206
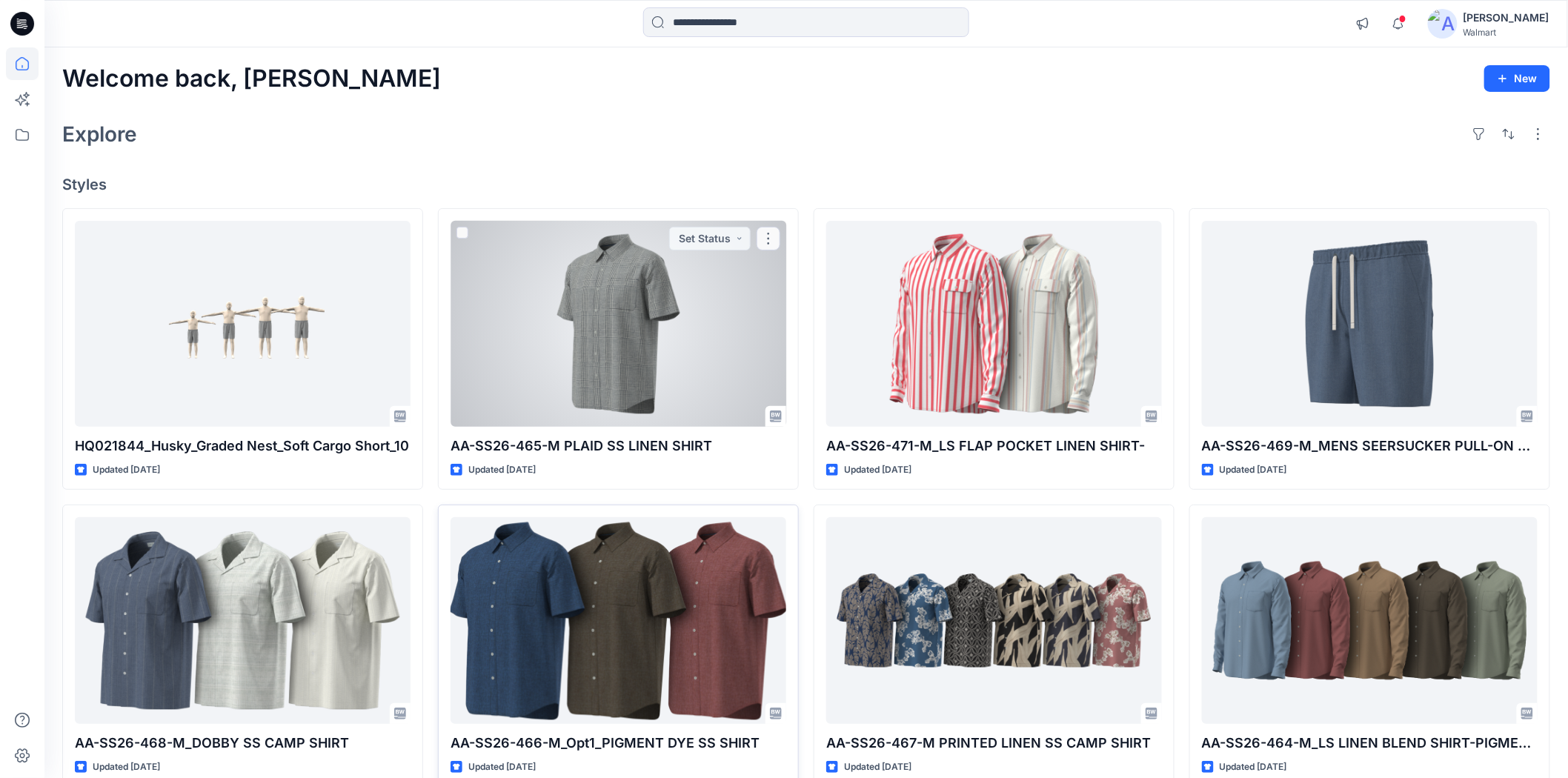
scroll to position [329, 0]
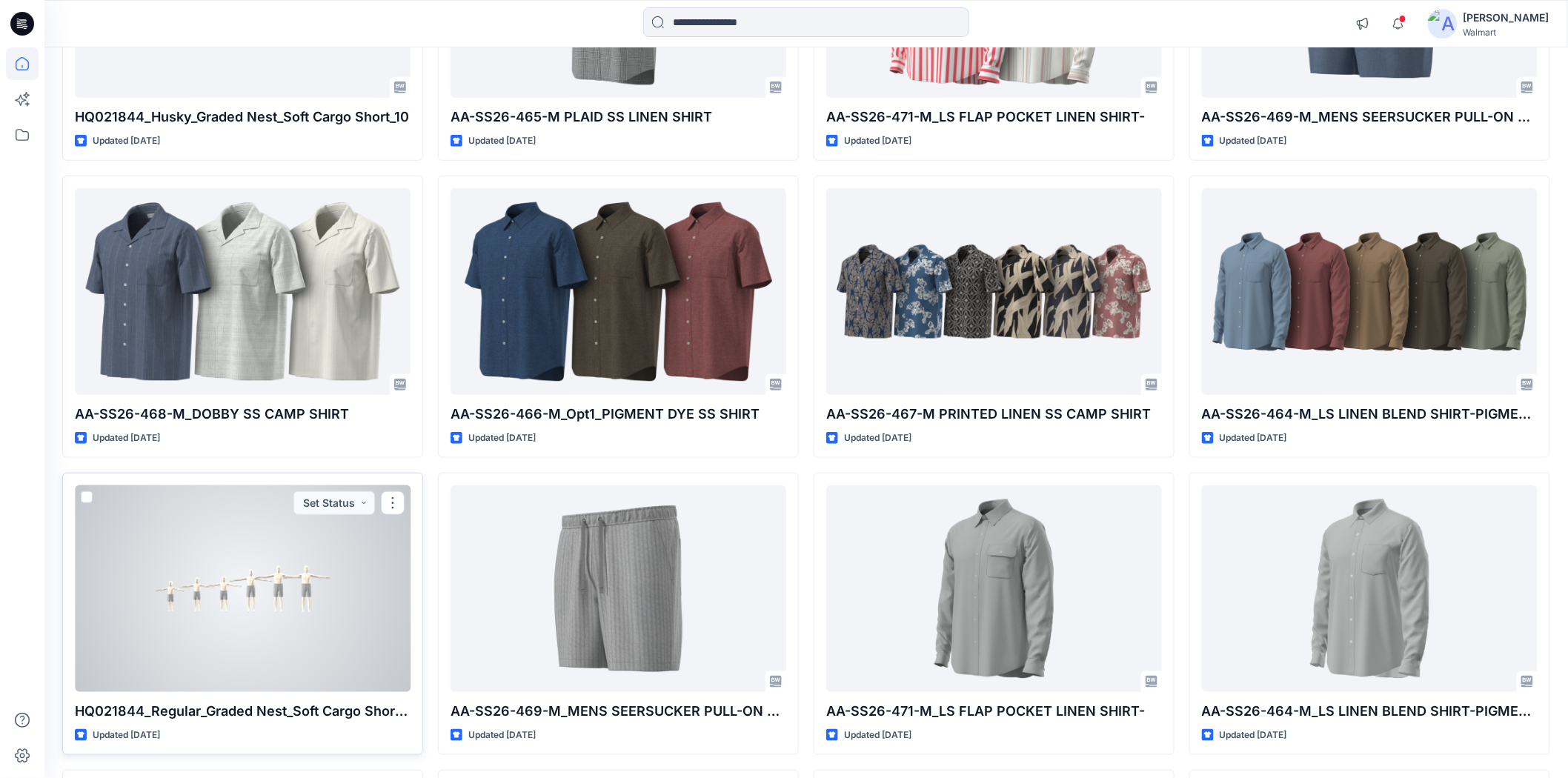
click at [231, 589] on div at bounding box center [242, 588] width 336 height 206
click at [249, 601] on div at bounding box center [242, 588] width 336 height 206
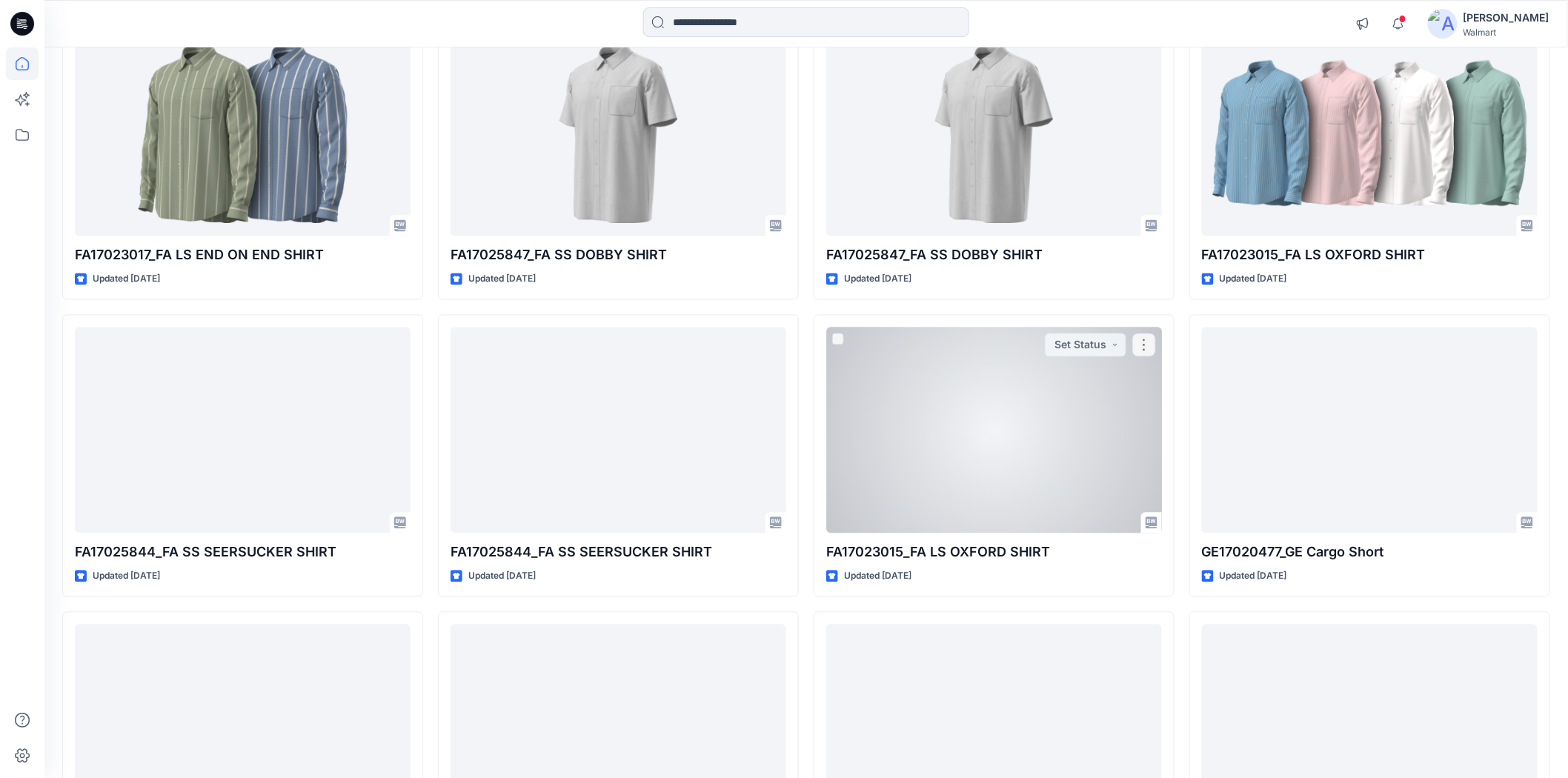
scroll to position [3703, 0]
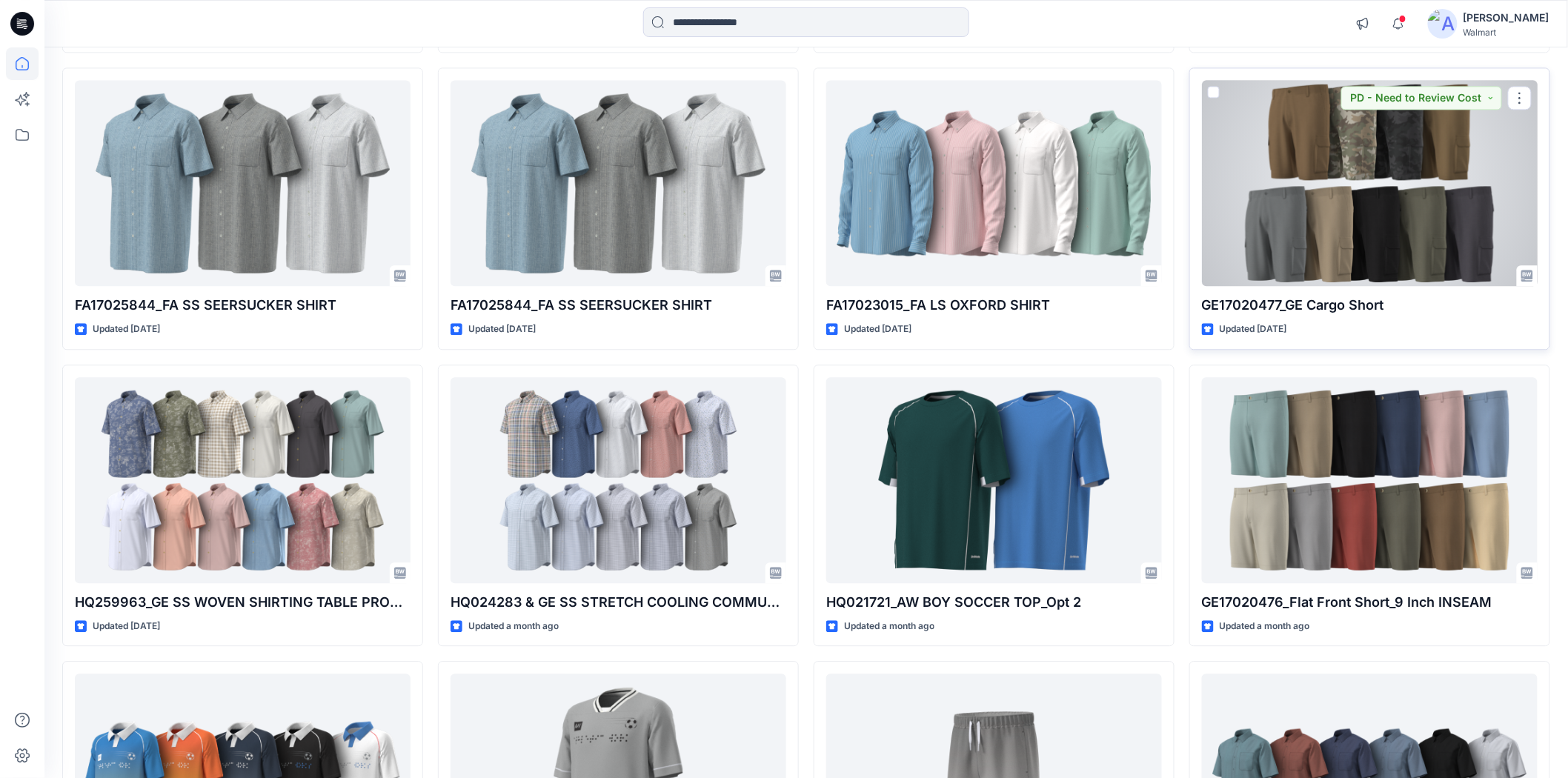
click at [1311, 234] on div at bounding box center [1370, 182] width 336 height 206
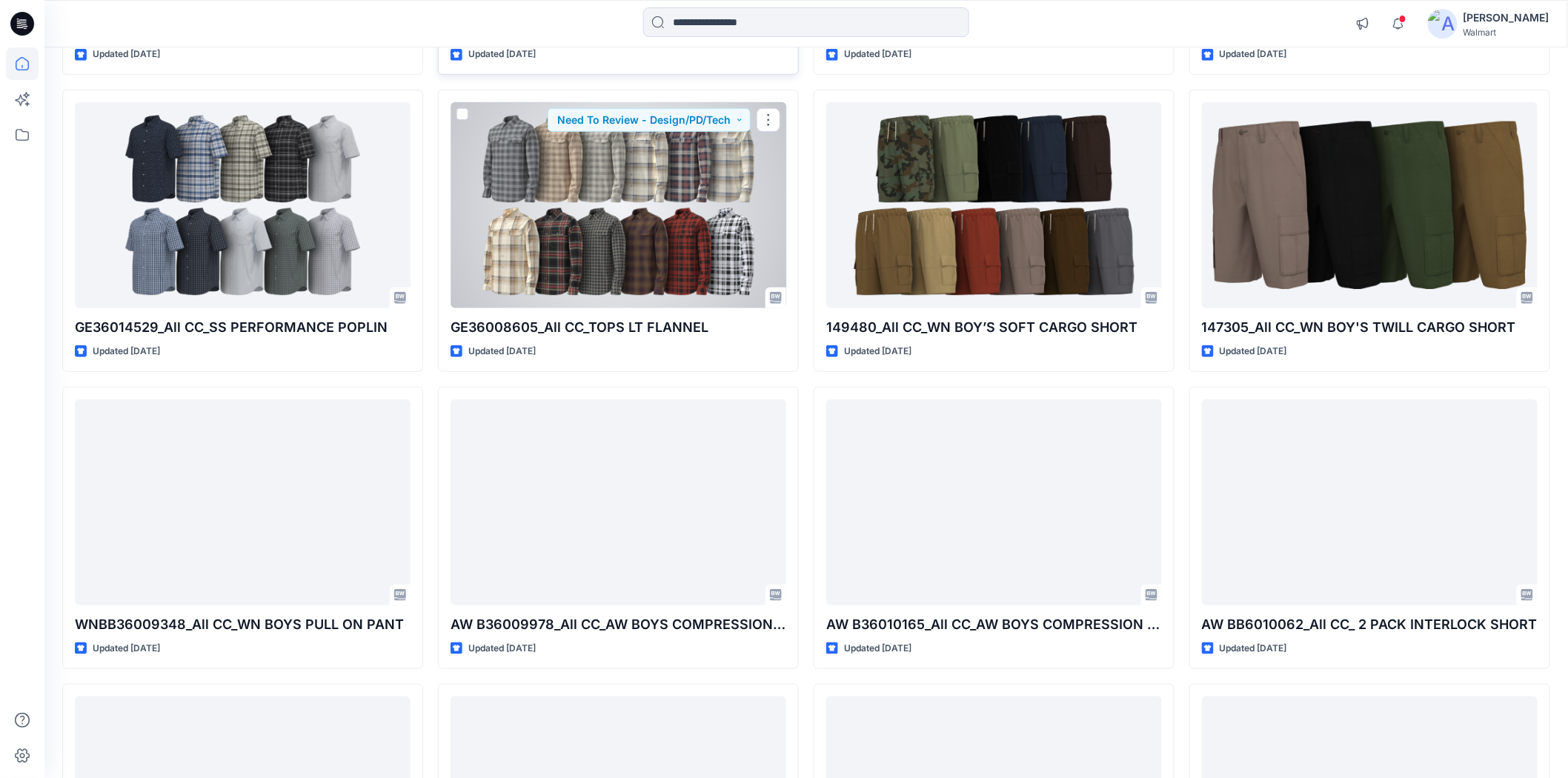
scroll to position [16909, 0]
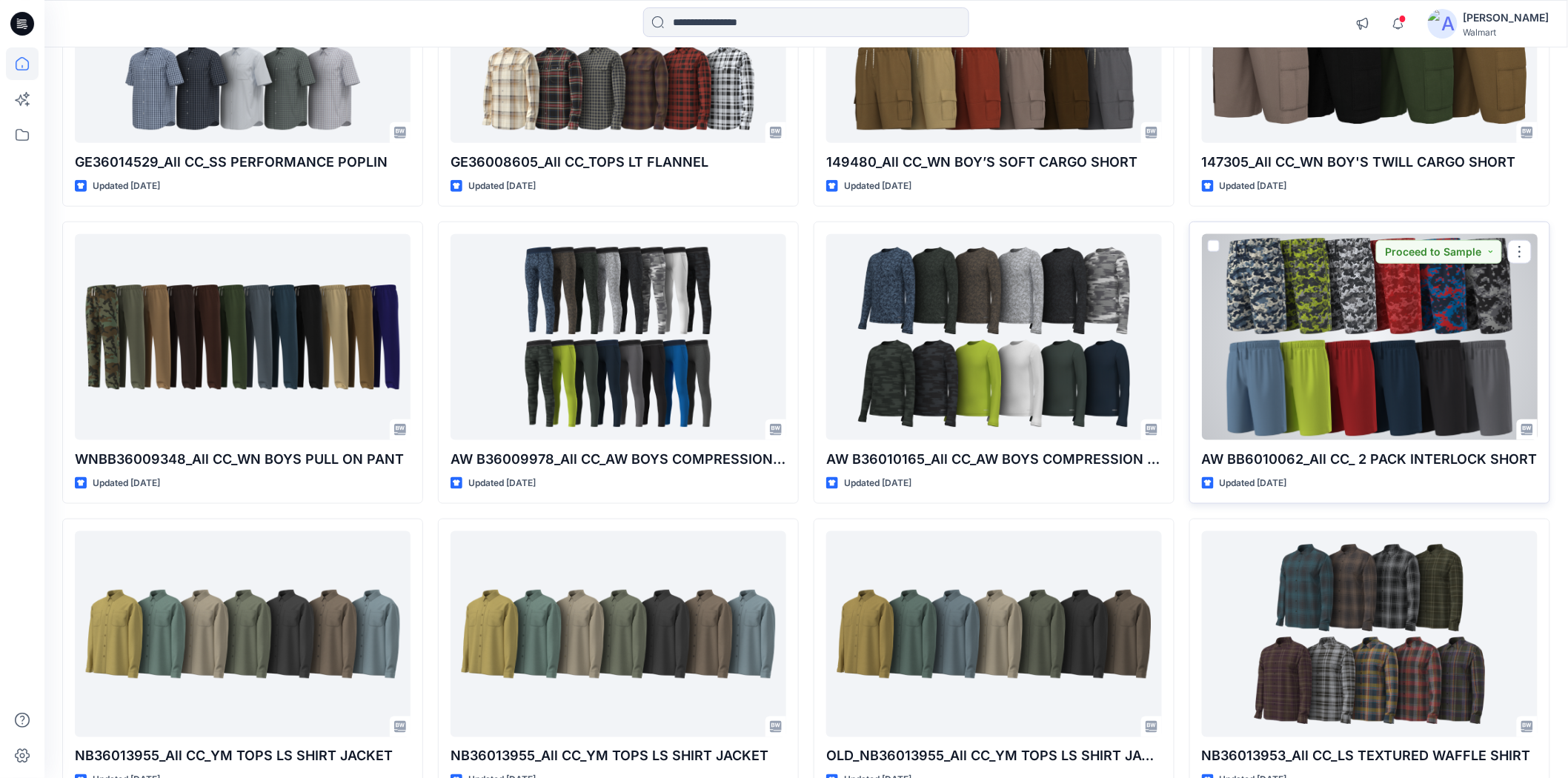
click at [1272, 391] on div at bounding box center [1370, 337] width 336 height 206
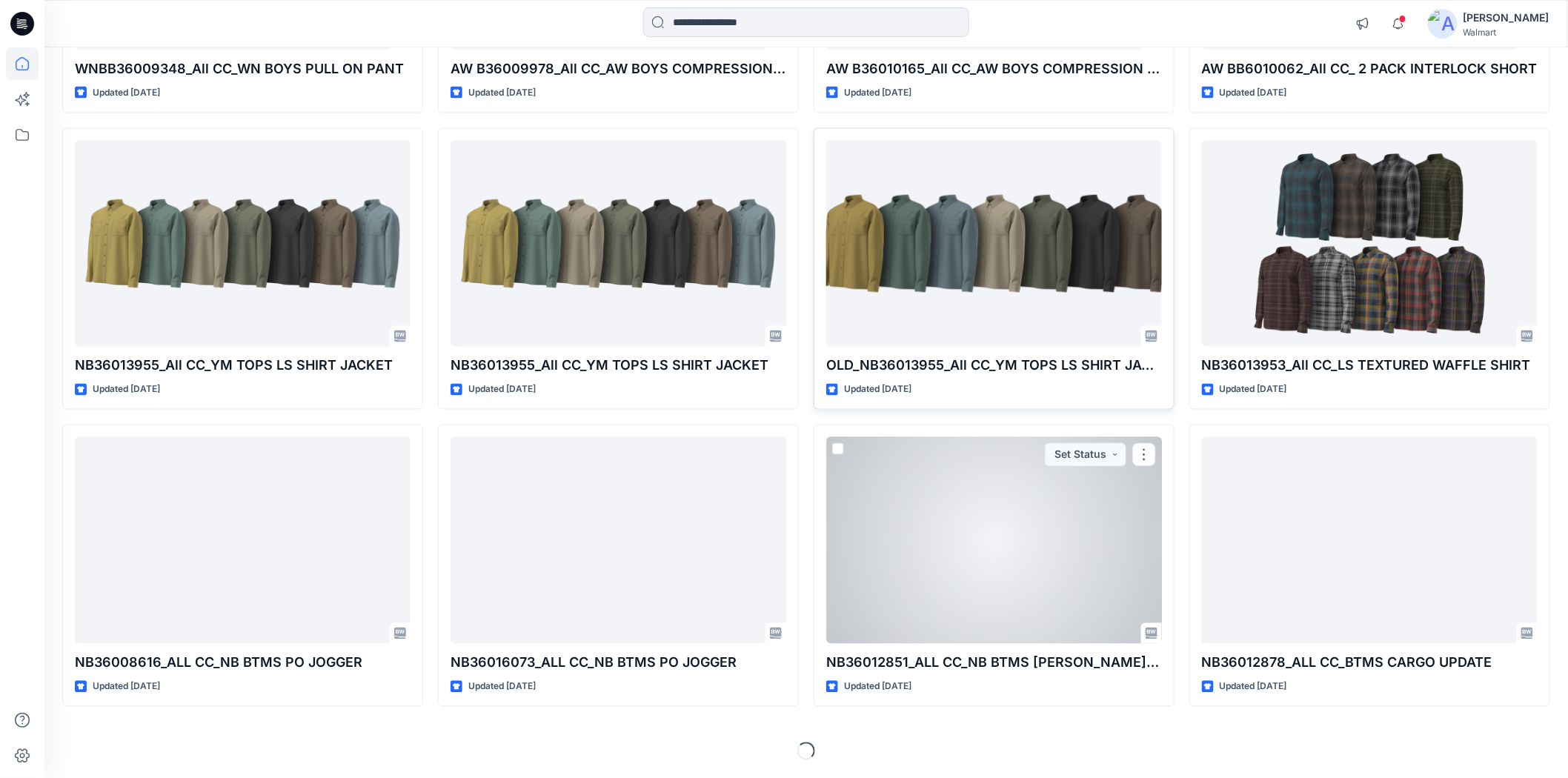
scroll to position [16976, 0]
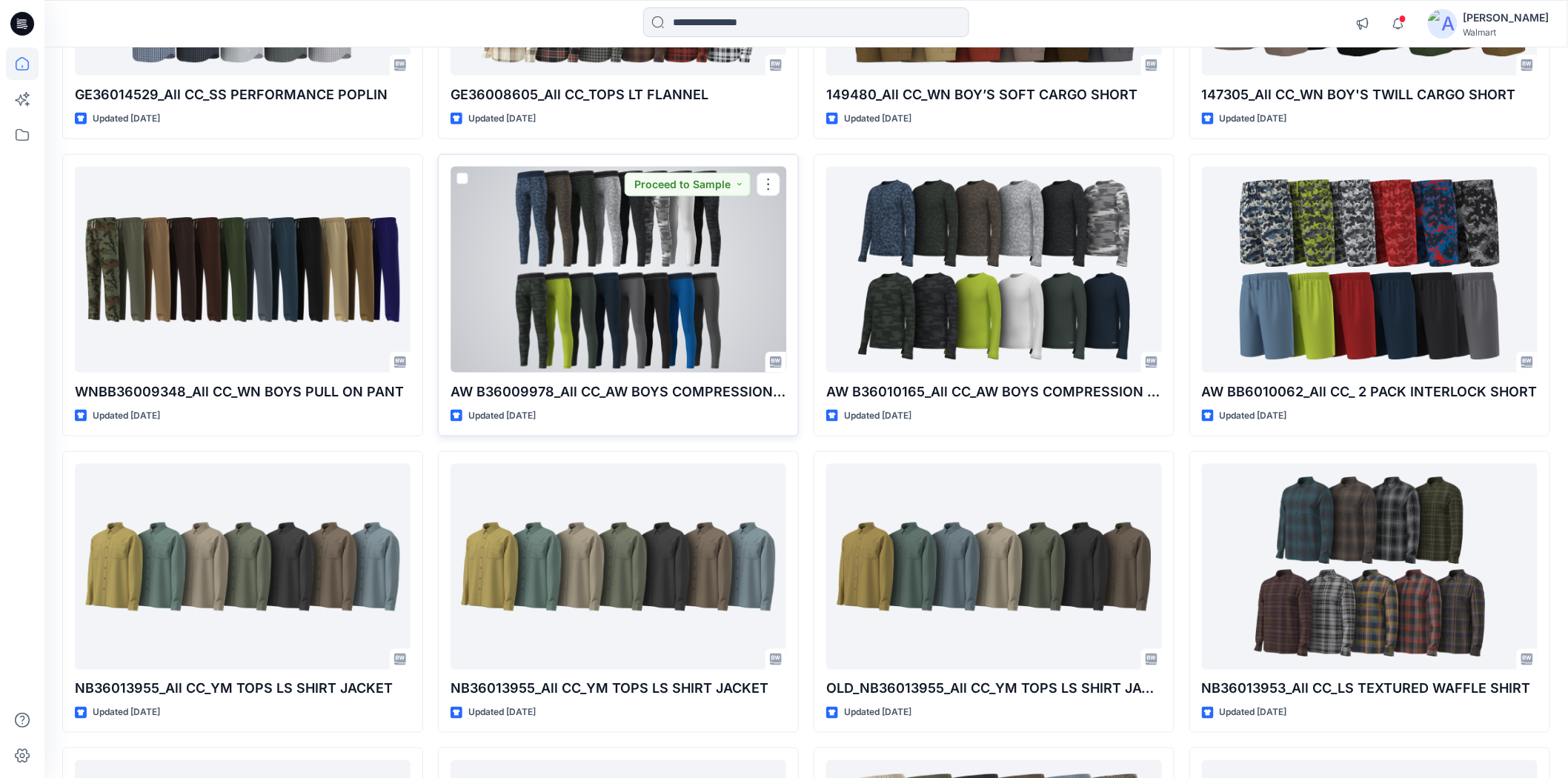
click at [604, 332] on div at bounding box center [618, 269] width 336 height 206
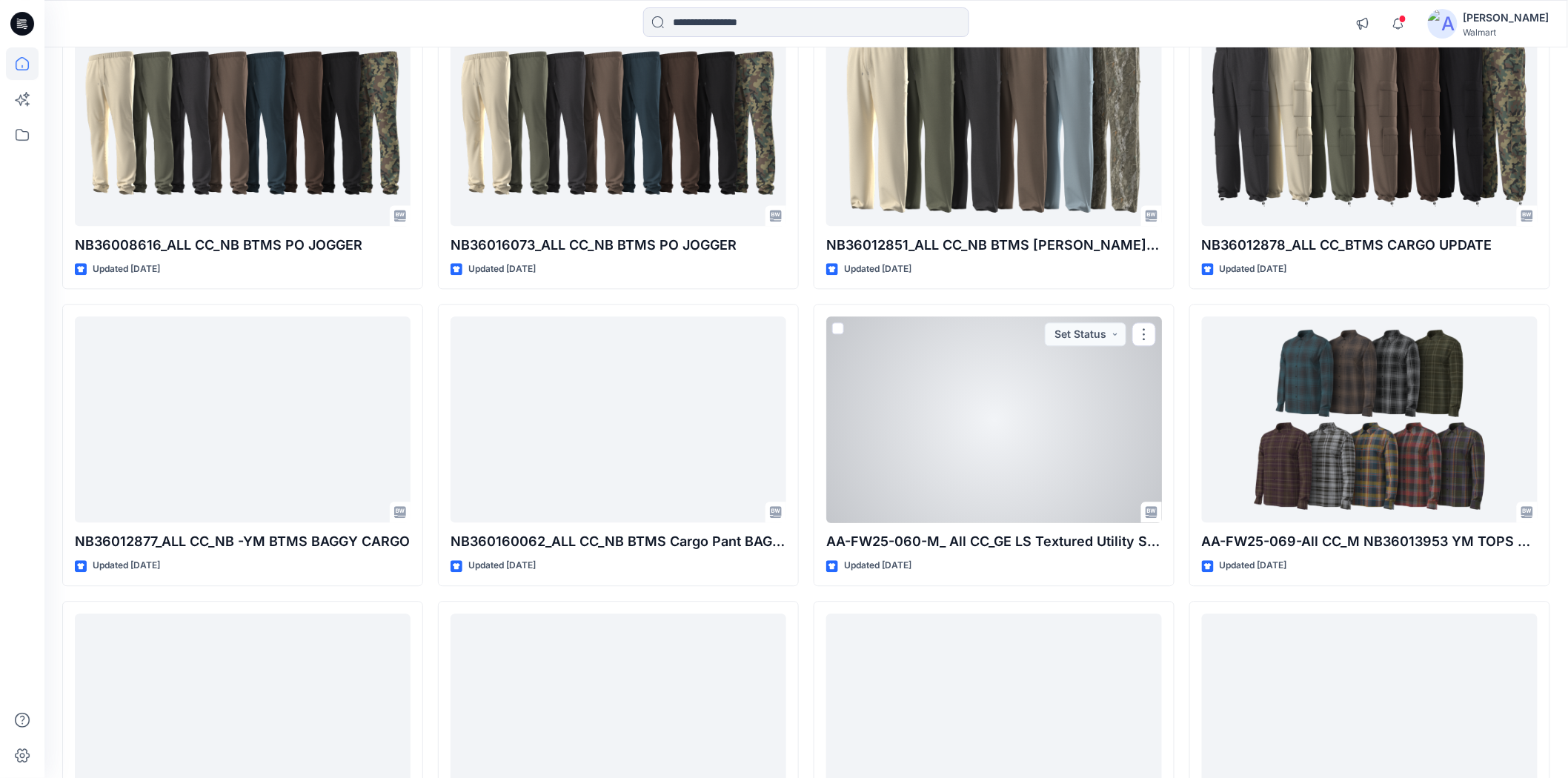
scroll to position [17635, 0]
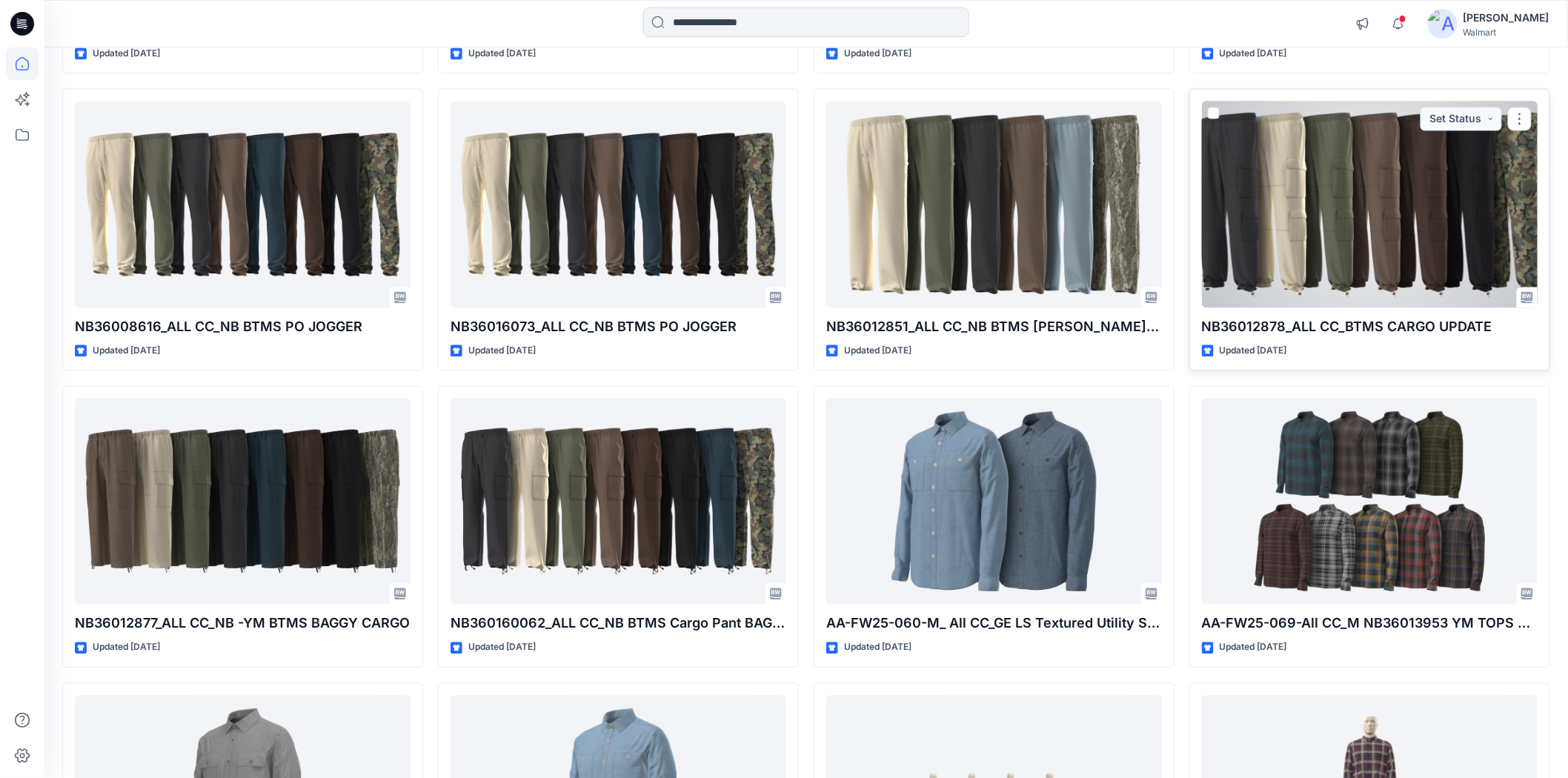
click at [1350, 226] on div at bounding box center [1370, 204] width 336 height 206
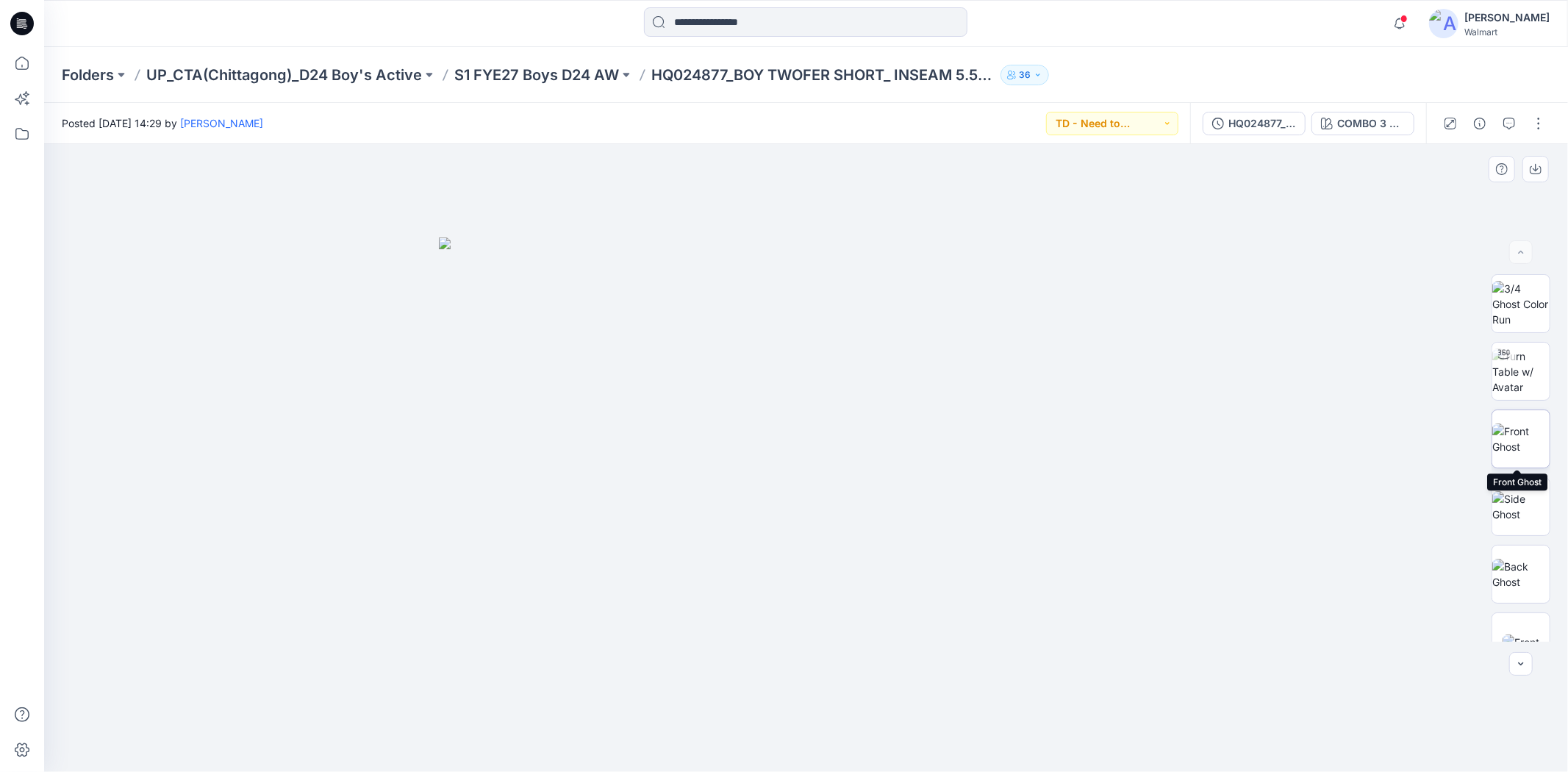
click at [1518, 438] on img at bounding box center [1520, 438] width 57 height 31
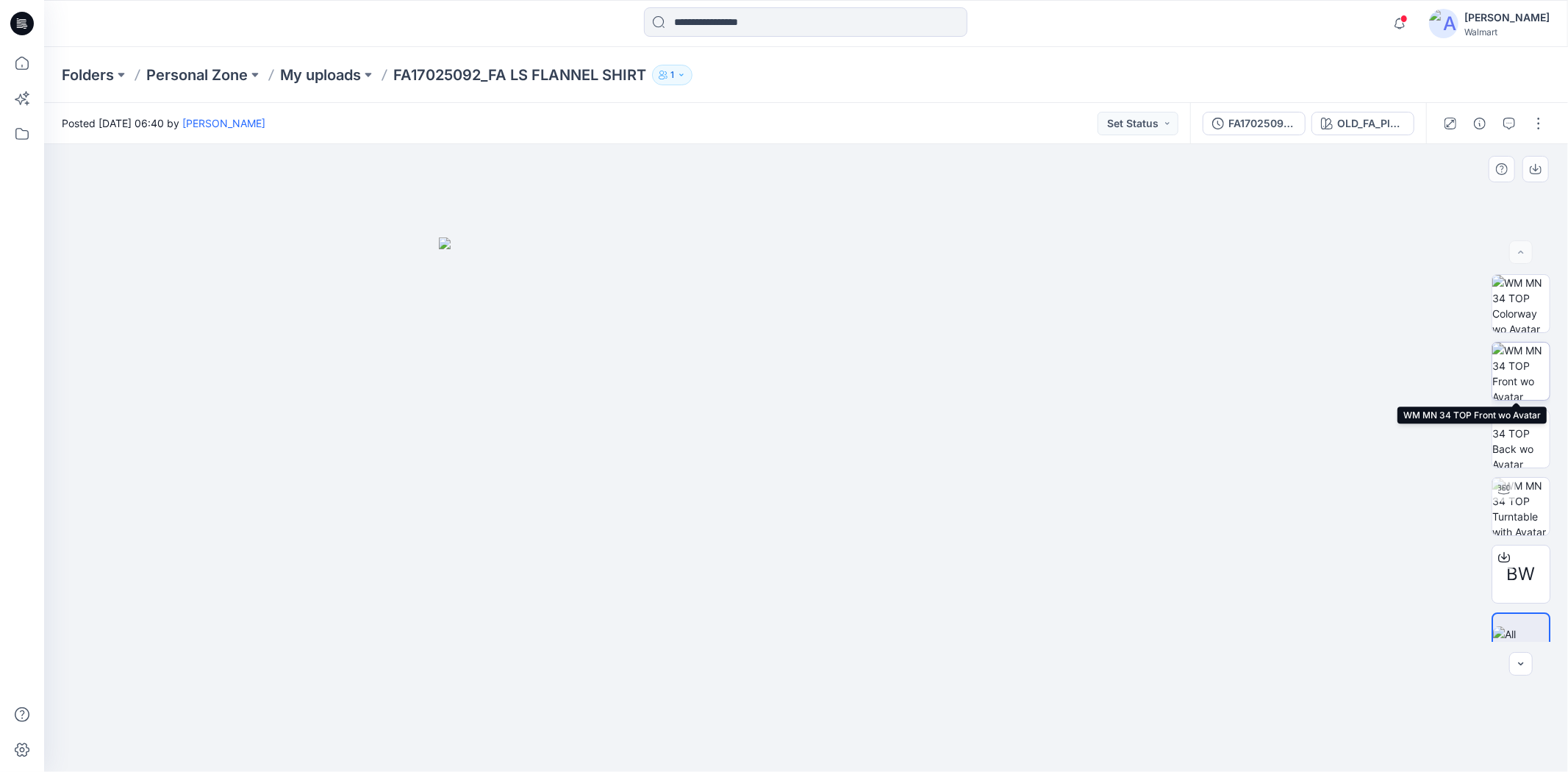
click at [1526, 363] on img at bounding box center [1520, 370] width 57 height 57
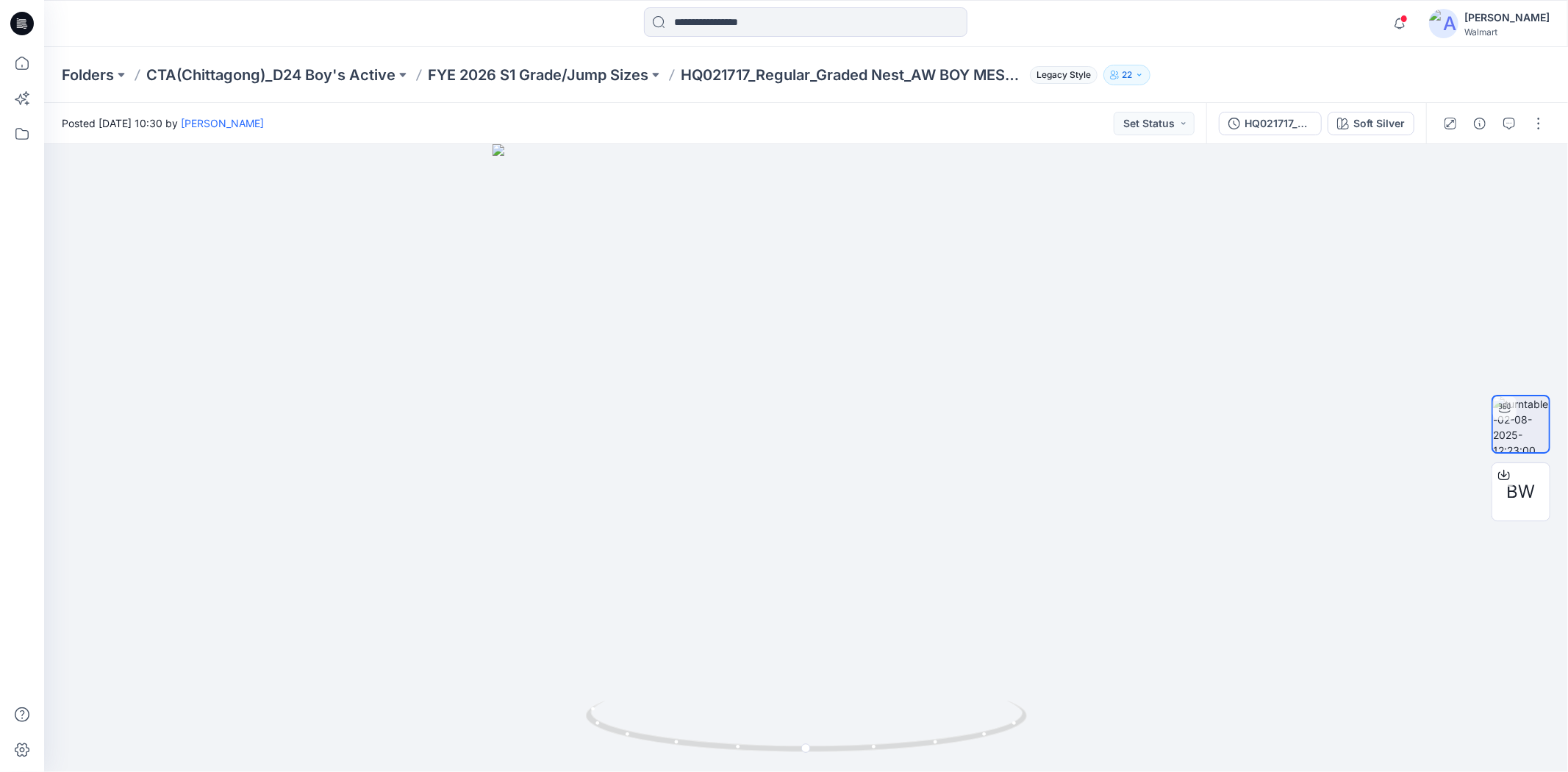
click at [18, 20] on icon at bounding box center [19, 20] width 3 height 1
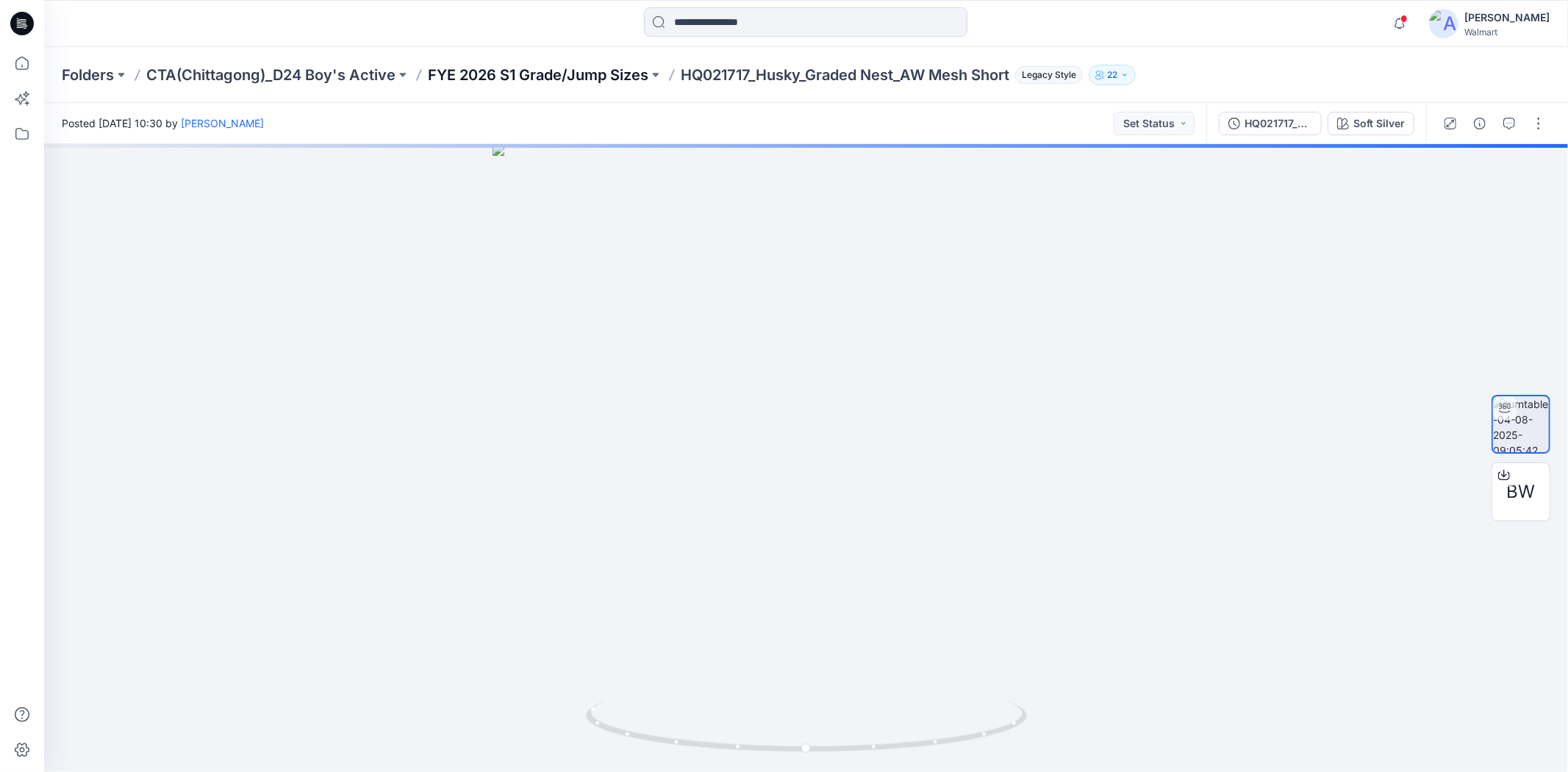
click at [601, 77] on p "FYE 2026 S1 Grade/Jump Sizes" at bounding box center [538, 75] width 221 height 20
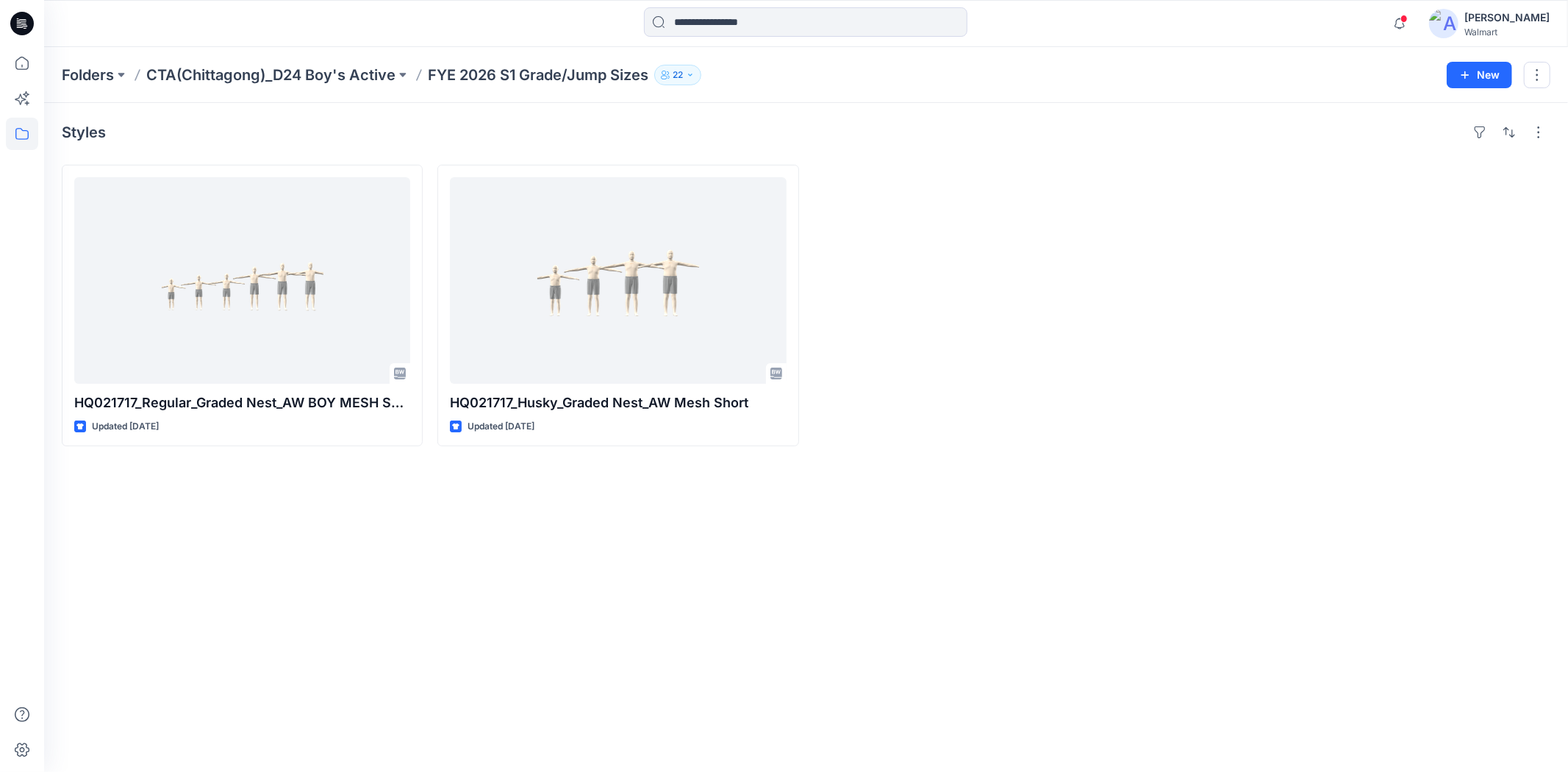
click at [1133, 292] on div at bounding box center [994, 305] width 361 height 282
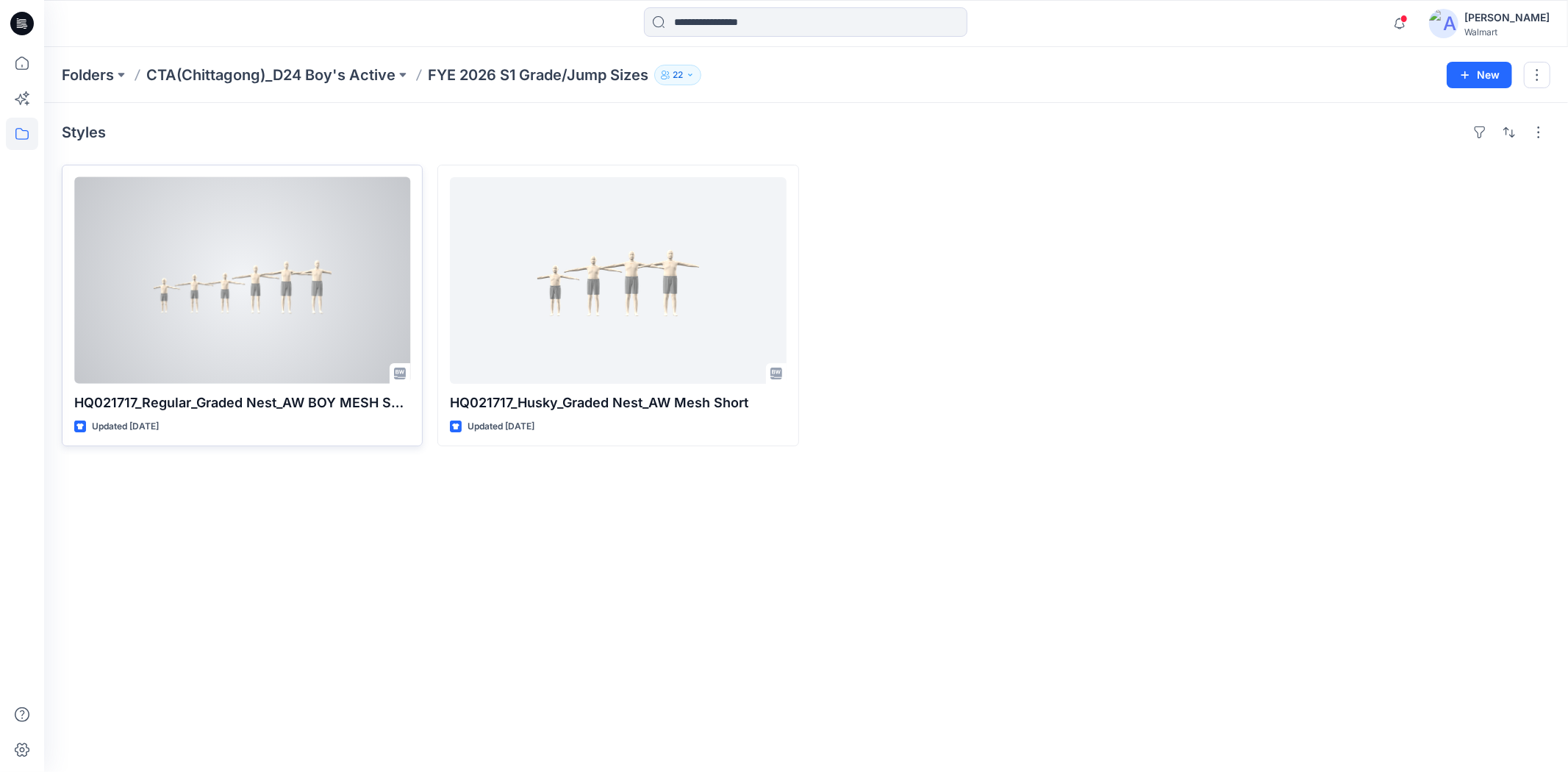
click at [289, 324] on div at bounding box center [242, 280] width 336 height 207
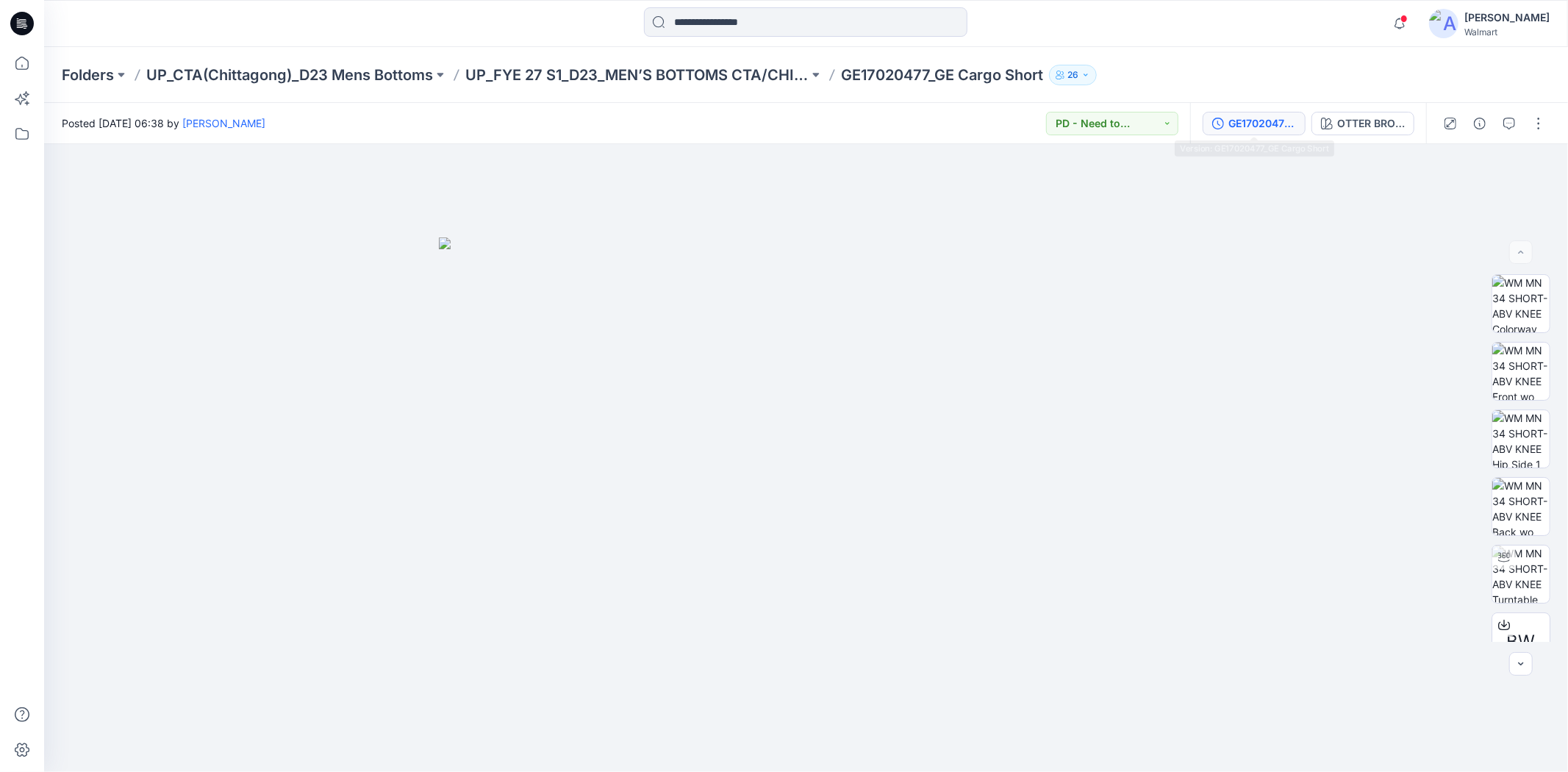
click at [1277, 126] on div "GE17020477_GE Cargo Short" at bounding box center [1263, 123] width 67 height 16
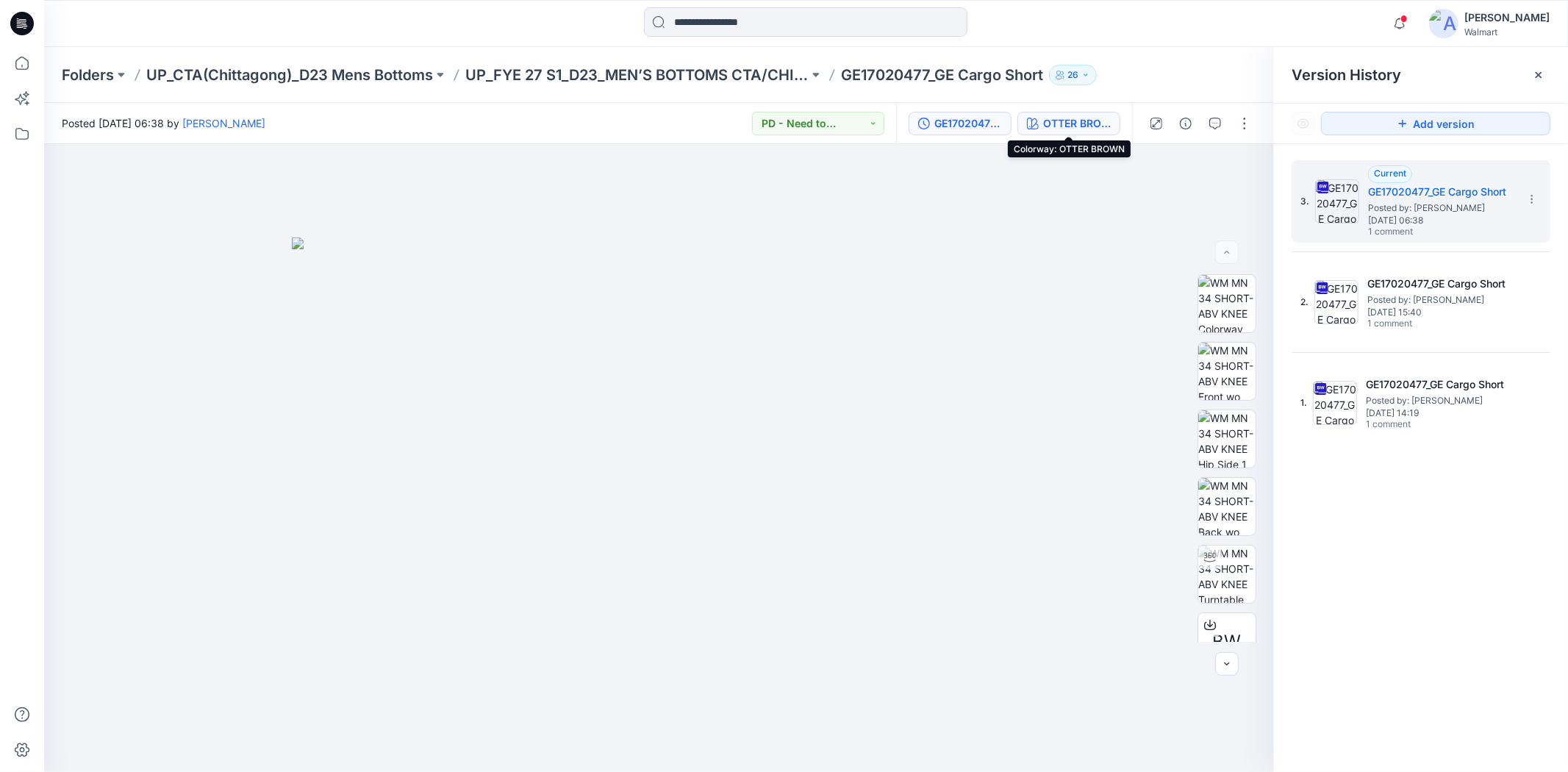
click at [1072, 120] on div "OTTER BROWN" at bounding box center [1077, 123] width 67 height 16
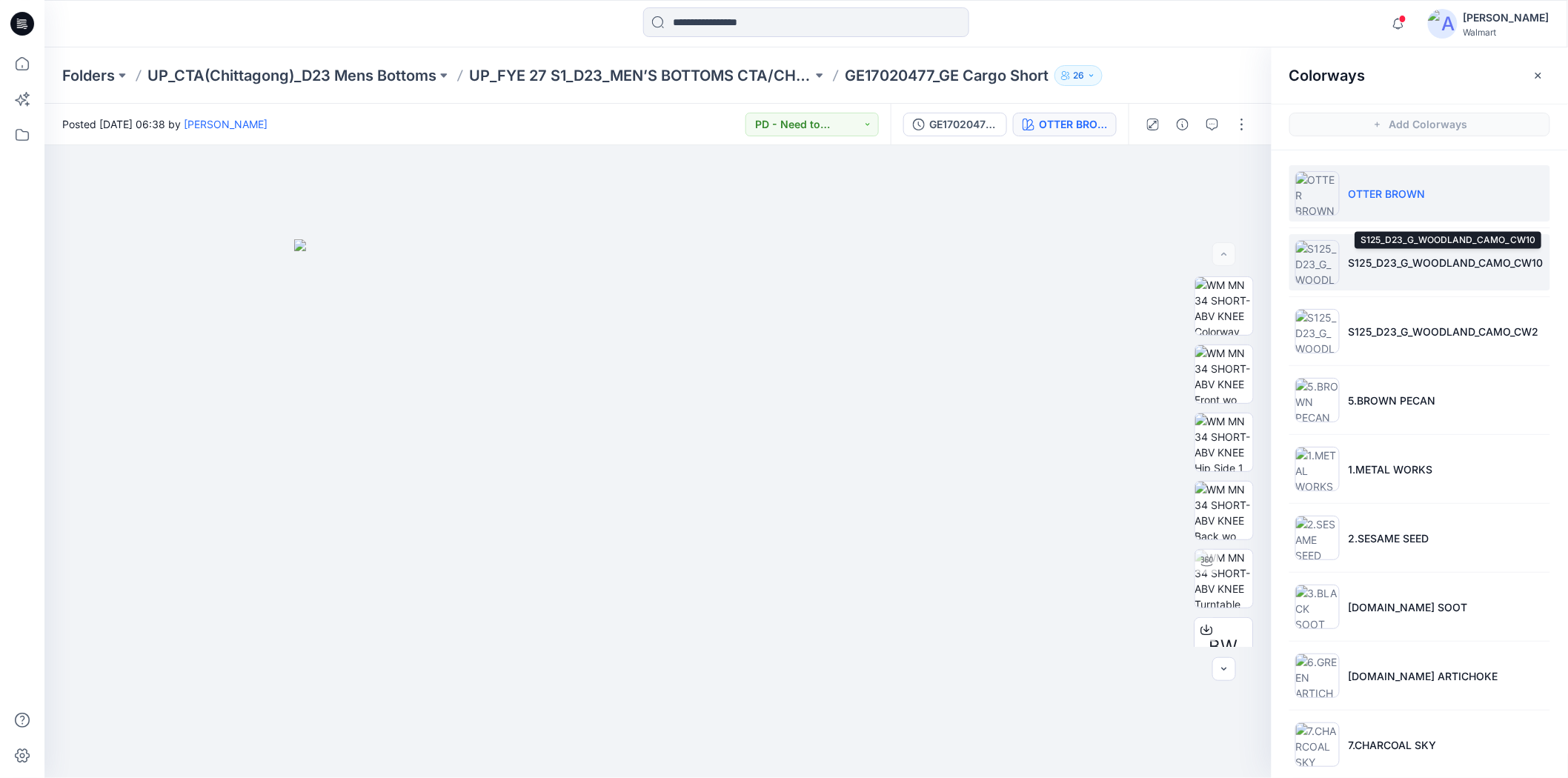
click at [1349, 258] on p "S125_D23_G_WOODLAND_CAMO_CW10" at bounding box center [1446, 263] width 195 height 16
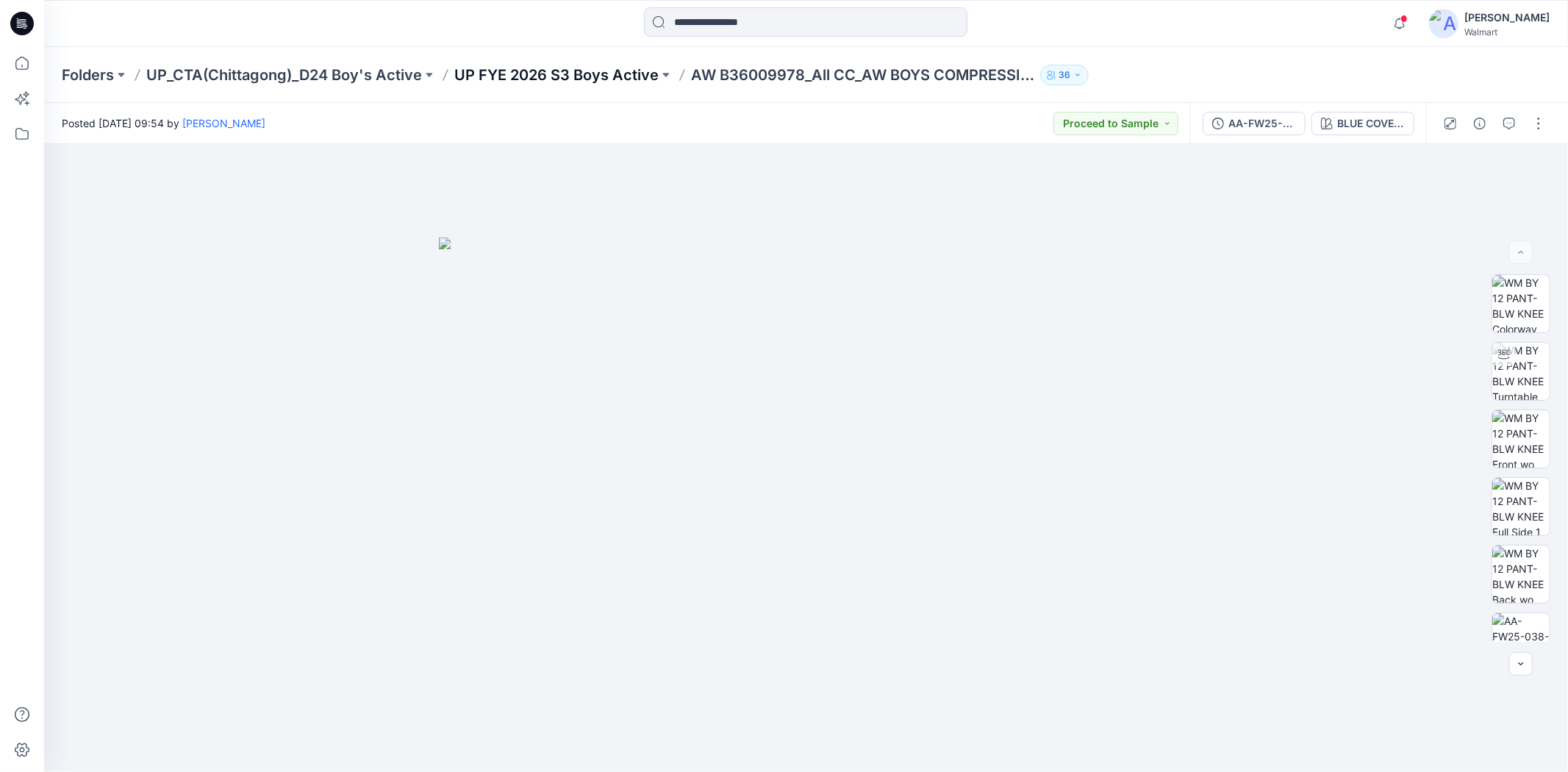
click at [600, 78] on p "UP FYE 2026 S3 Boys Active" at bounding box center [556, 75] width 204 height 20
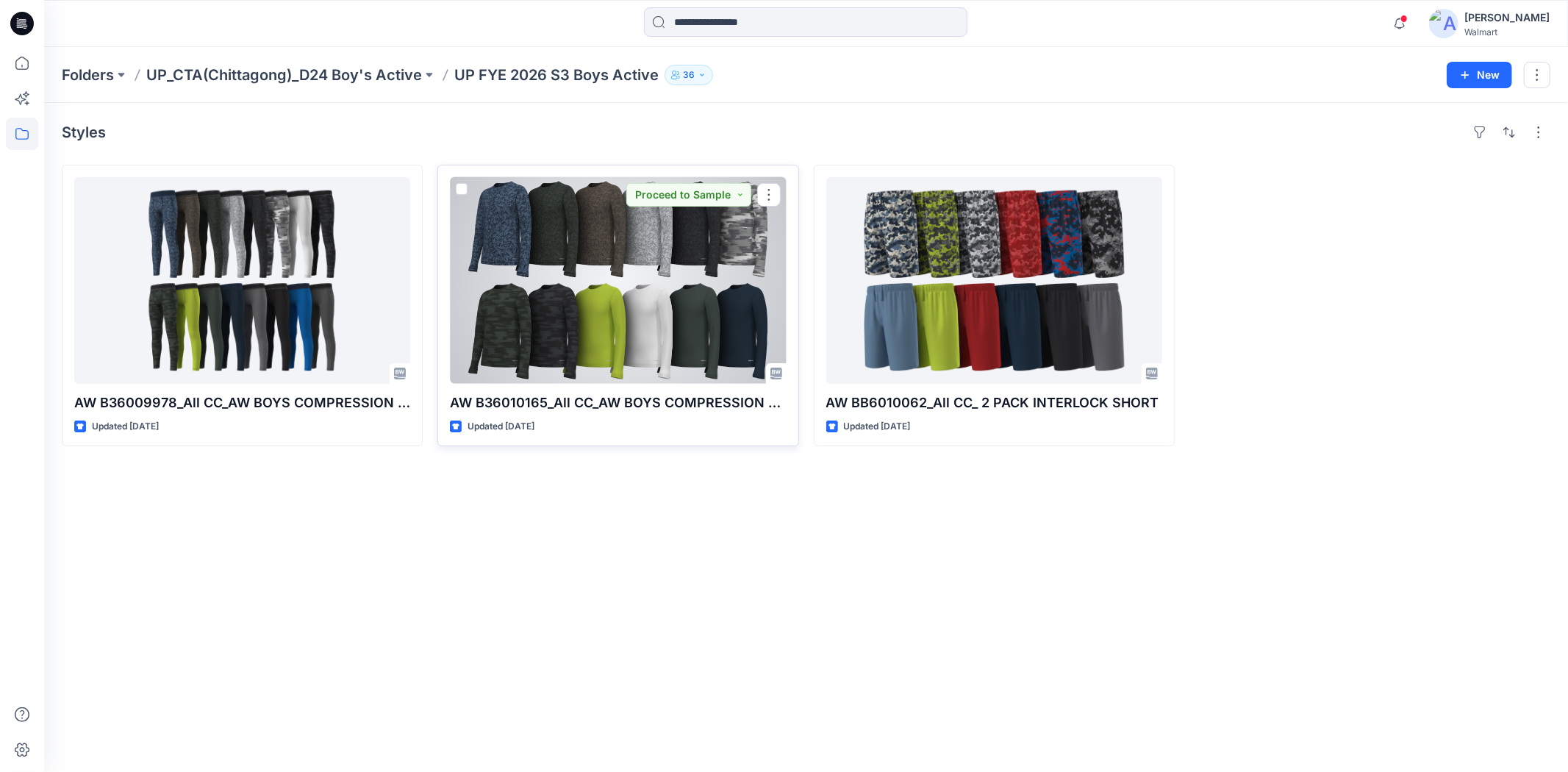
click at [660, 314] on div at bounding box center [617, 280] width 336 height 207
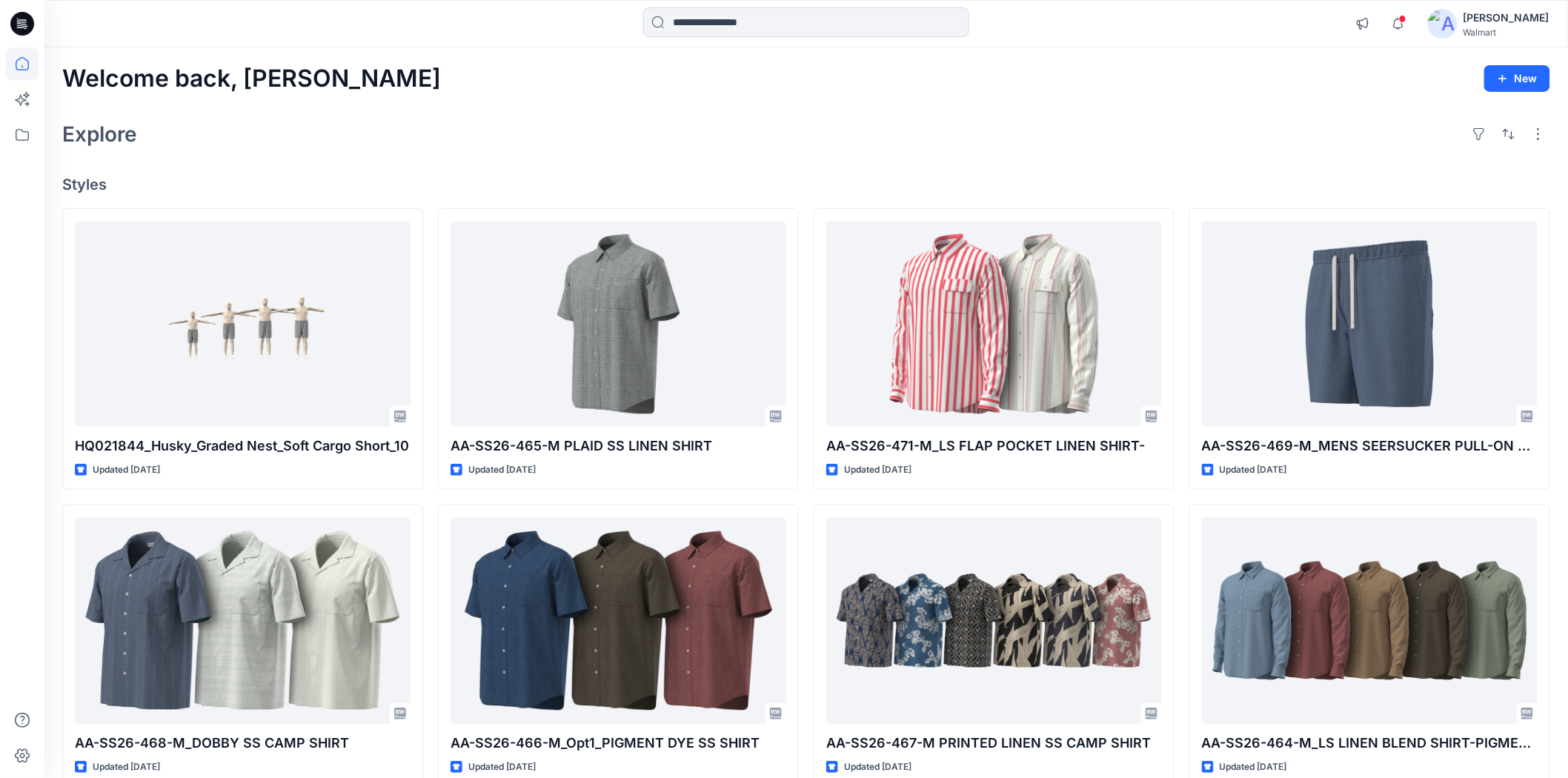
click at [1154, 112] on div "Welcome back, [PERSON_NAME] New Explore Styles HQ021844_Husky_Graded Nest_Soft …" at bounding box center [806, 600] width 1524 height 1107
click at [560, 110] on div "Welcome back, [PERSON_NAME] New Explore Styles HQ021844_Husky_Graded Nest_Soft …" at bounding box center [806, 600] width 1524 height 1107
click at [812, 103] on div "Welcome back, [PERSON_NAME] New Explore Styles HQ021844_Husky_Graded Nest_Soft …" at bounding box center [806, 600] width 1524 height 1107
click at [715, 121] on div "Explore" at bounding box center [806, 133] width 1488 height 36
click at [757, 113] on div "Welcome back, [PERSON_NAME] New Explore Styles HQ021844_Husky_Graded Nest_Soft …" at bounding box center [806, 600] width 1524 height 1107
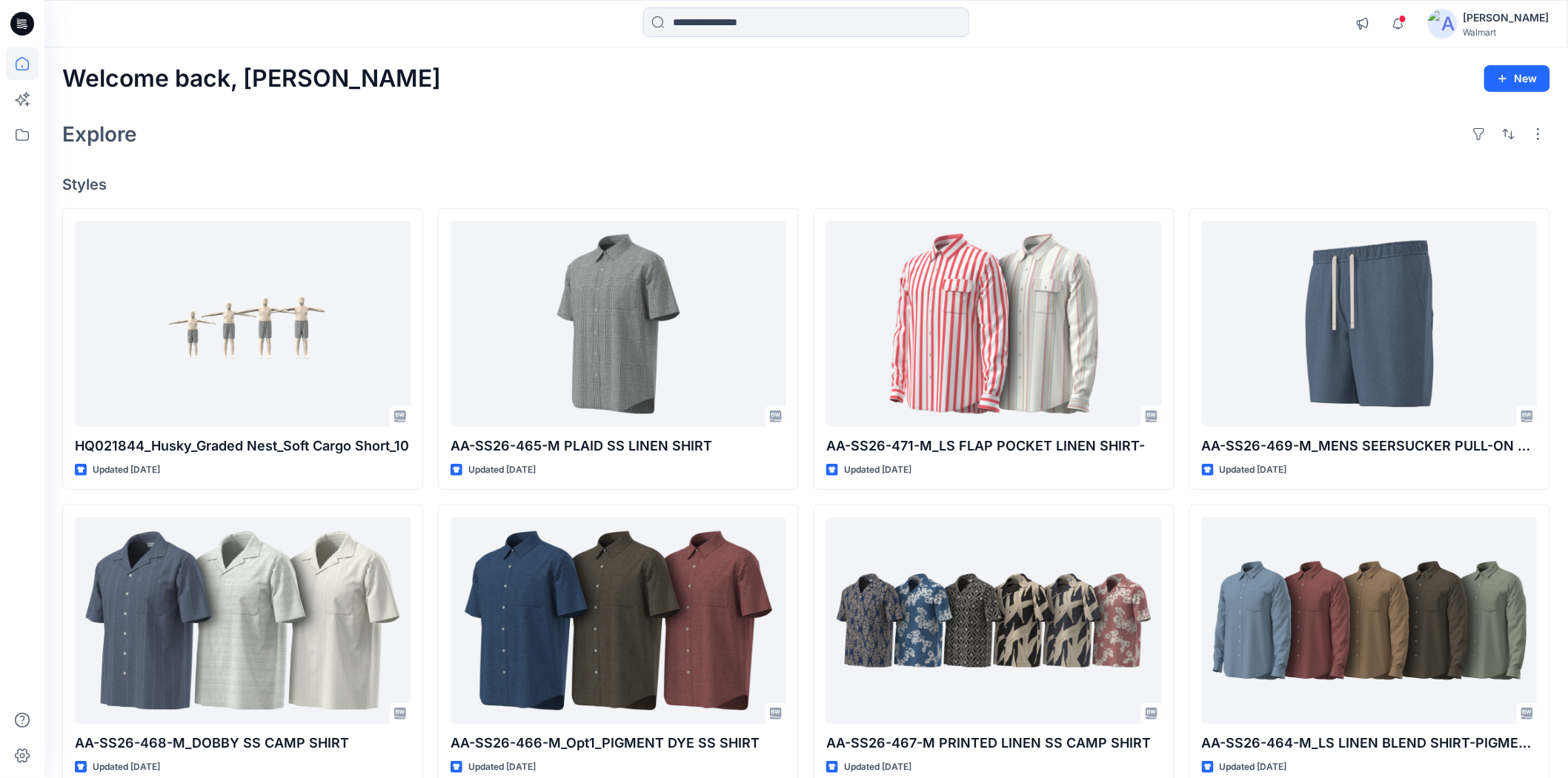
click at [935, 114] on div "Welcome back, [PERSON_NAME] New Explore Styles HQ021844_Husky_Graded Nest_Soft …" at bounding box center [806, 600] width 1524 height 1107
click at [613, 155] on div "Welcome back, [PERSON_NAME] New Explore Styles HQ021844_Husky_Graded Nest_Soft …" at bounding box center [806, 600] width 1524 height 1107
